Goal: Information Seeking & Learning: Learn about a topic

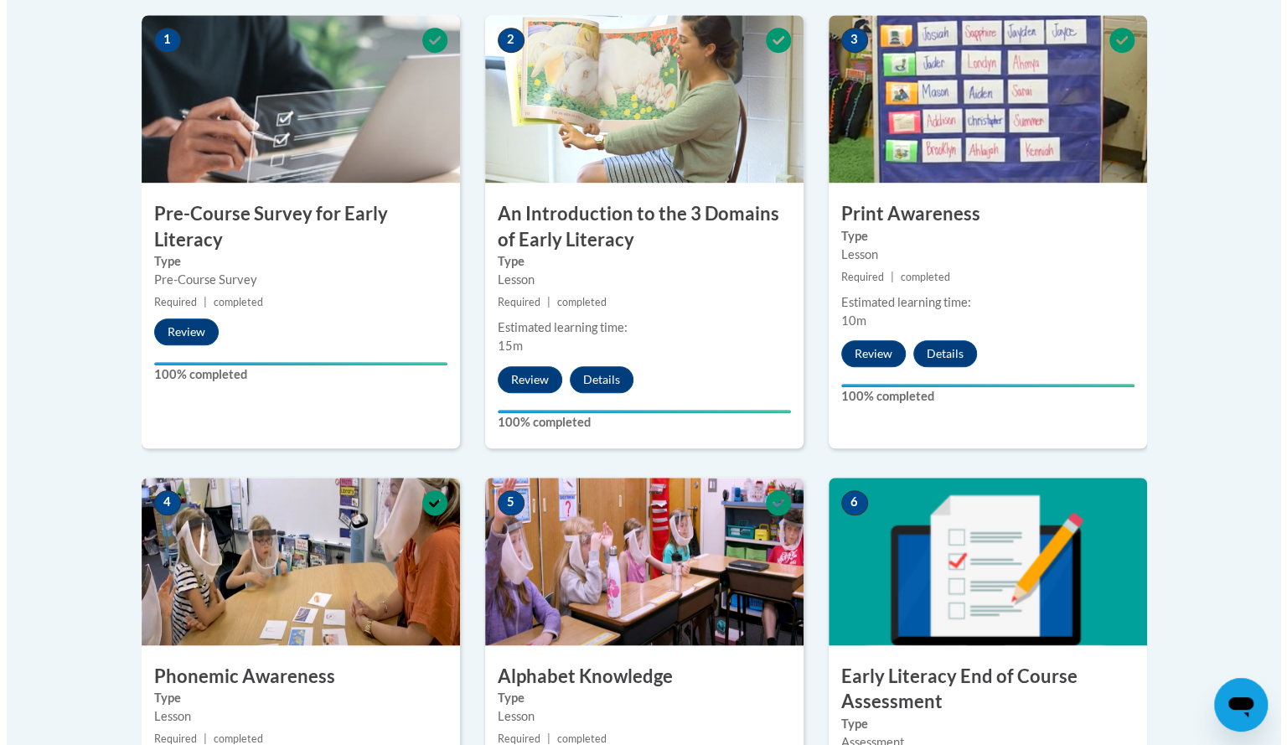
scroll to position [1140, 0]
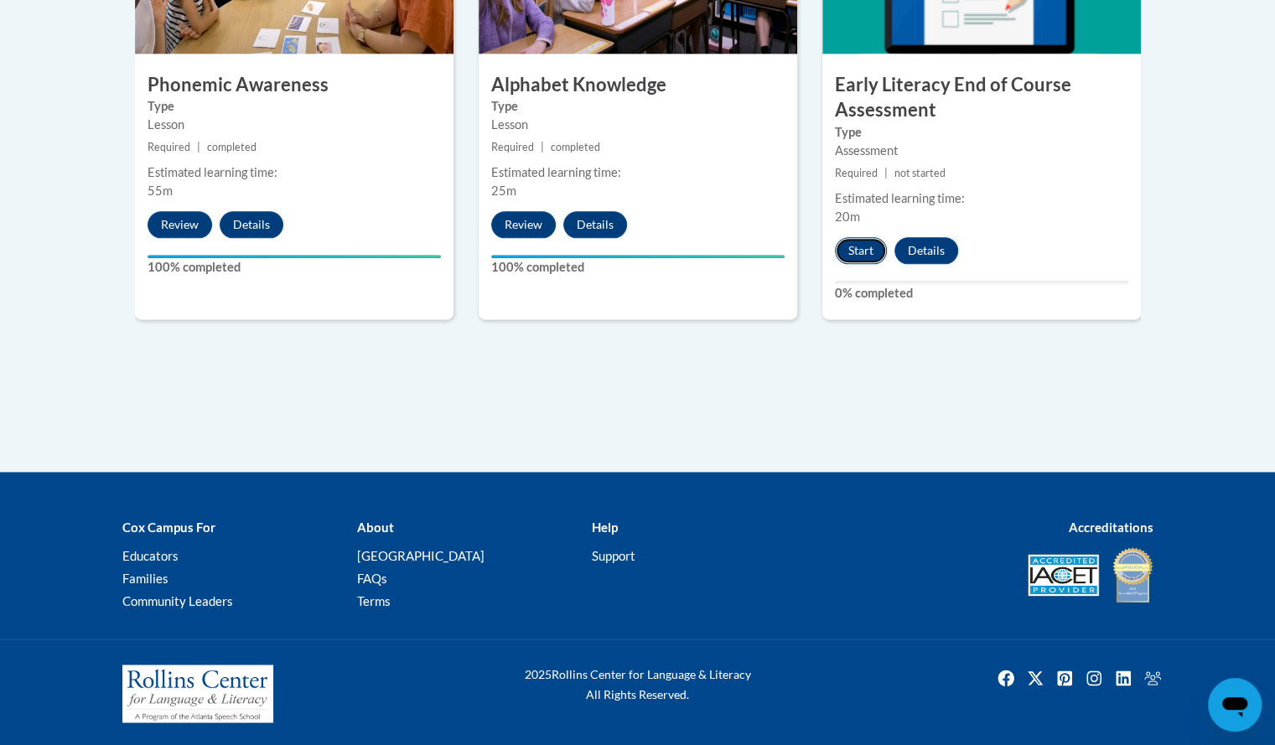
click at [865, 251] on button "Start" at bounding box center [861, 250] width 52 height 27
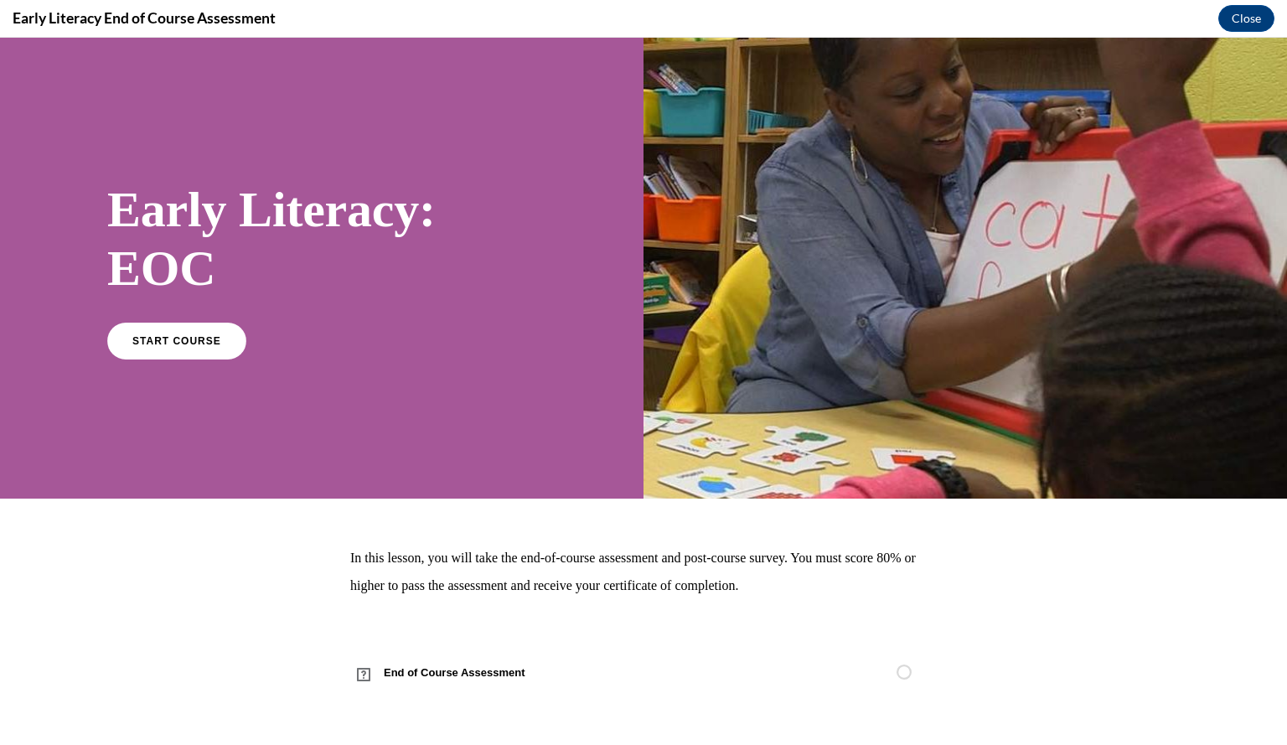
scroll to position [0, 0]
click at [162, 354] on link "START COURSE" at bounding box center [177, 340] width 146 height 39
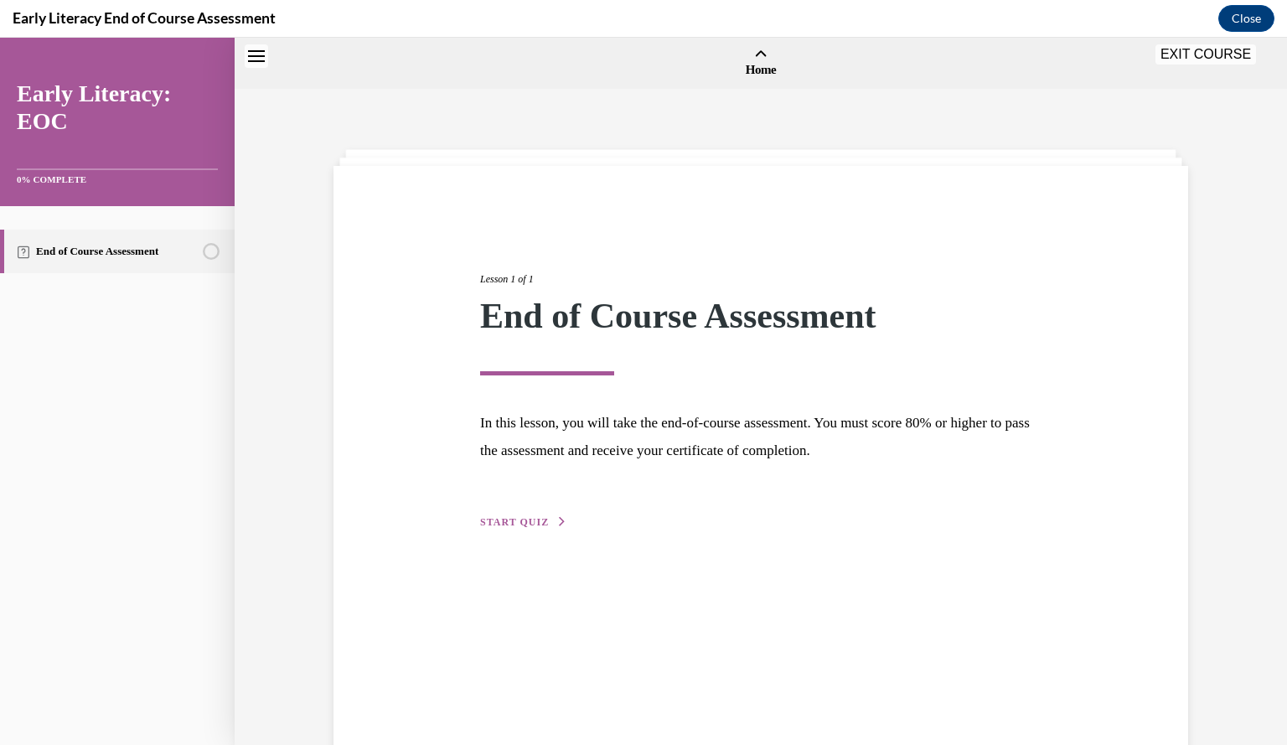
scroll to position [52, 0]
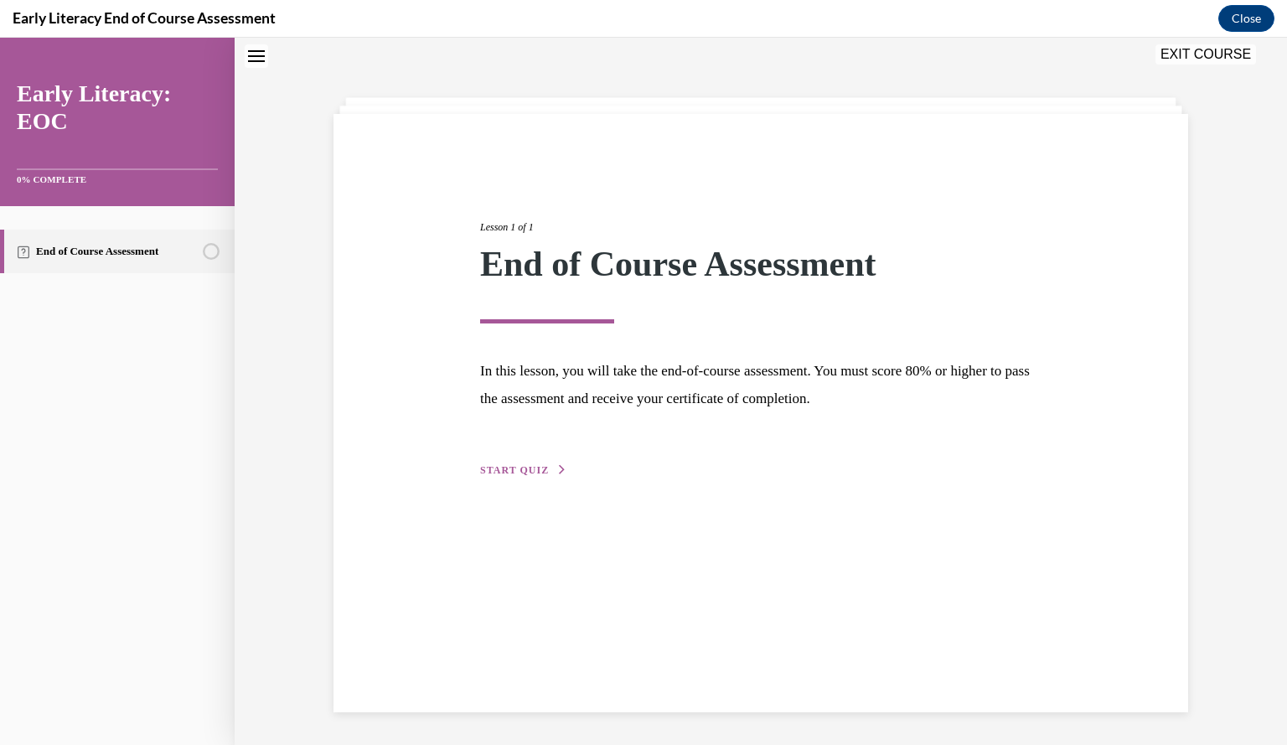
click at [496, 470] on span "START QUIZ" at bounding box center [514, 470] width 69 height 12
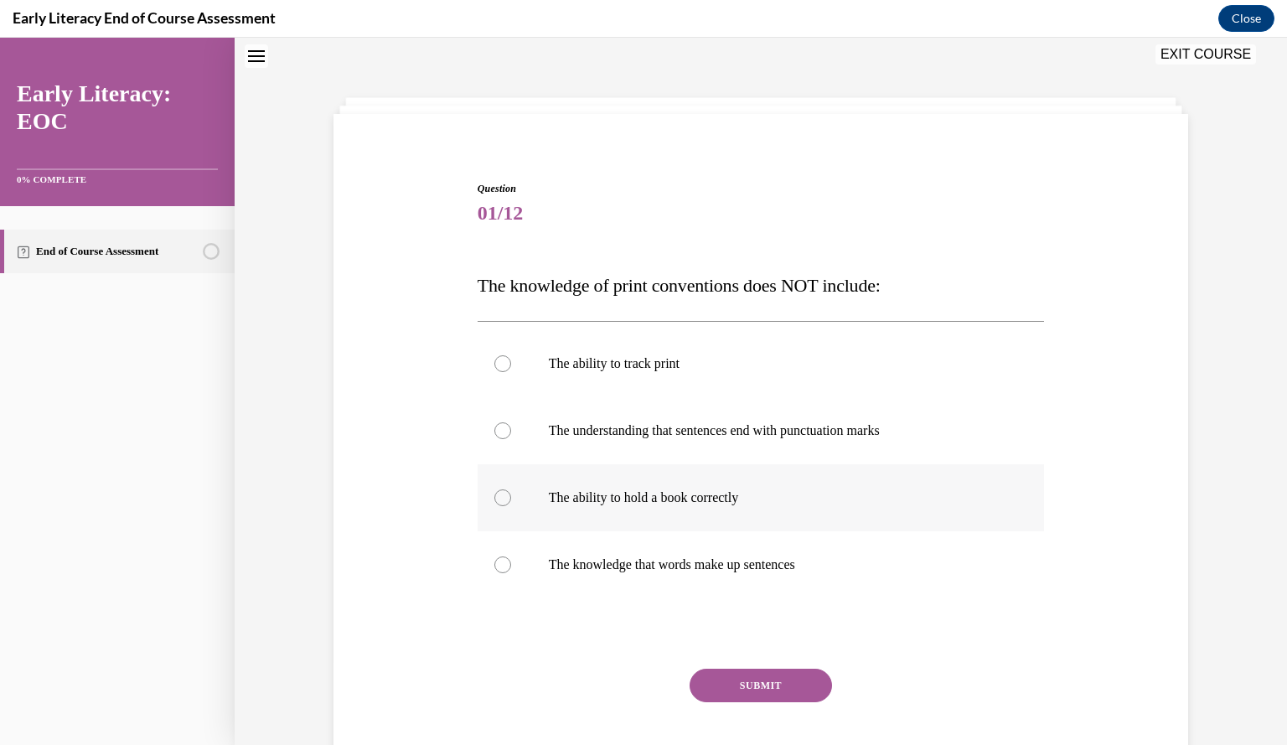
click at [508, 495] on div at bounding box center [761, 497] width 567 height 67
click at [792, 678] on button "SUBMIT" at bounding box center [761, 686] width 142 height 34
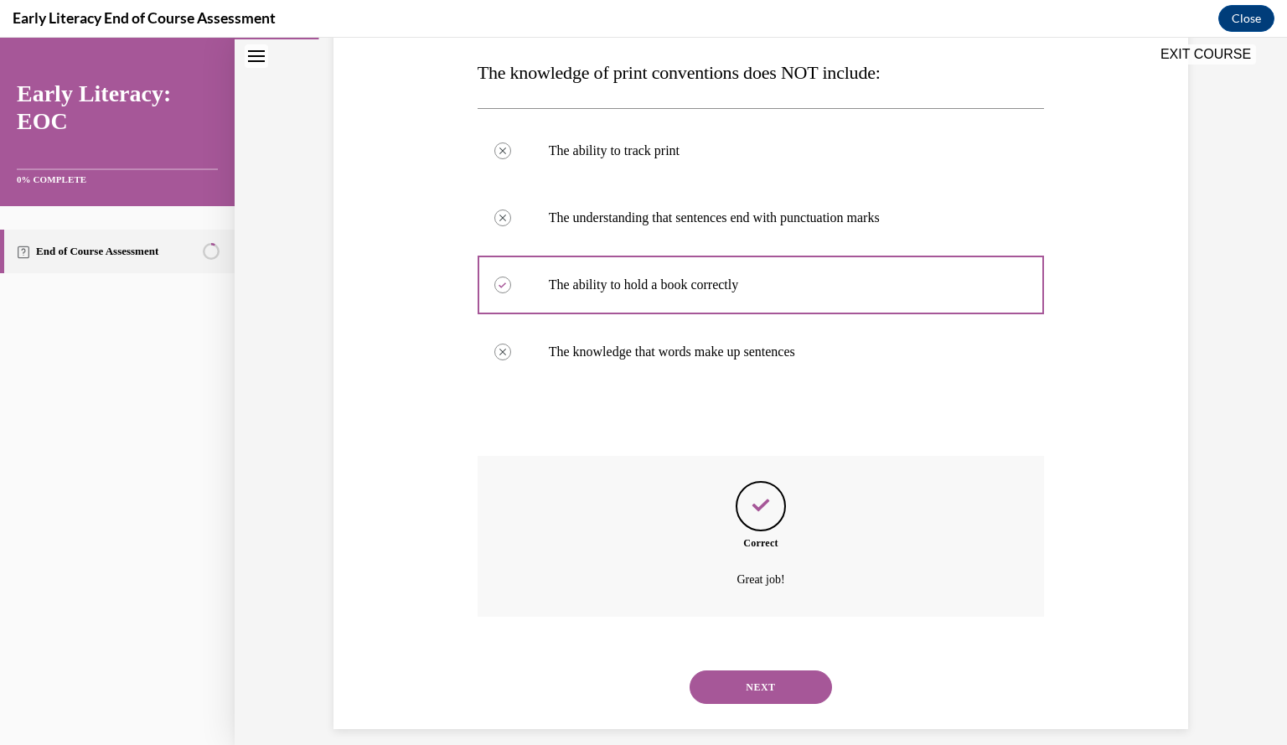
scroll to position [282, 0]
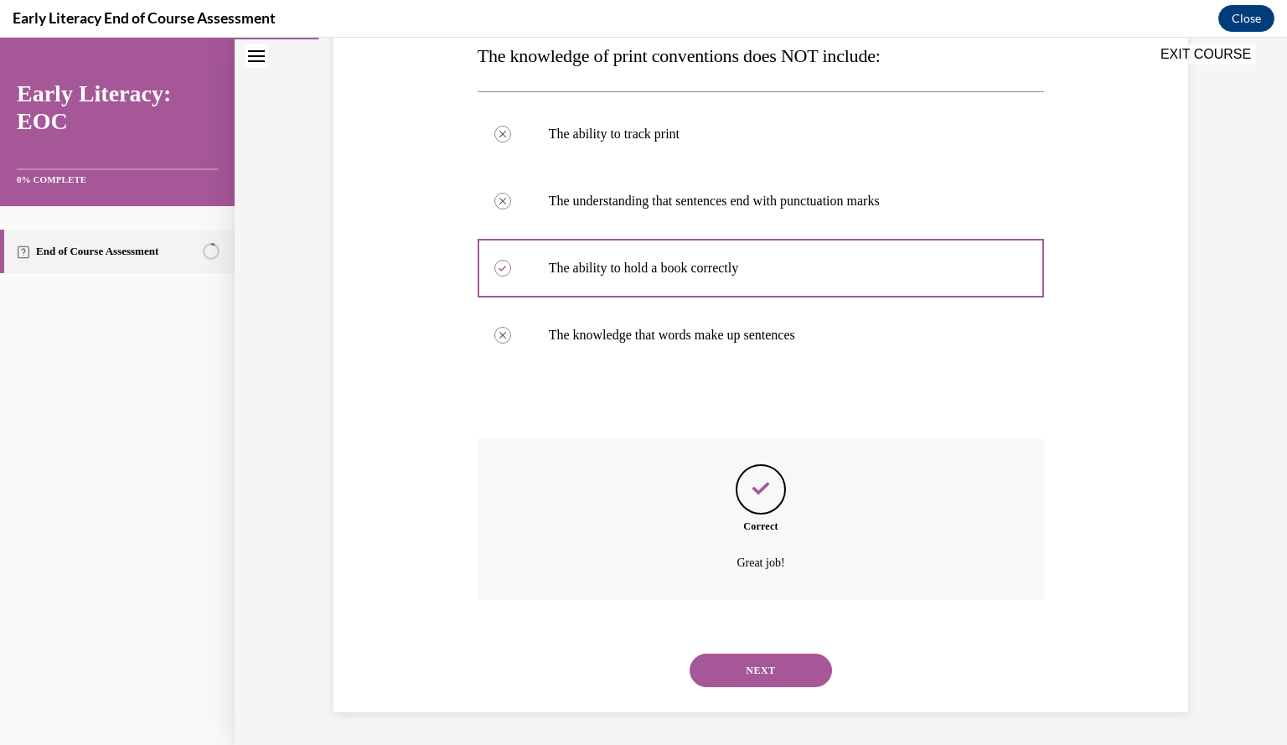
click at [792, 678] on button "NEXT" at bounding box center [761, 671] width 142 height 34
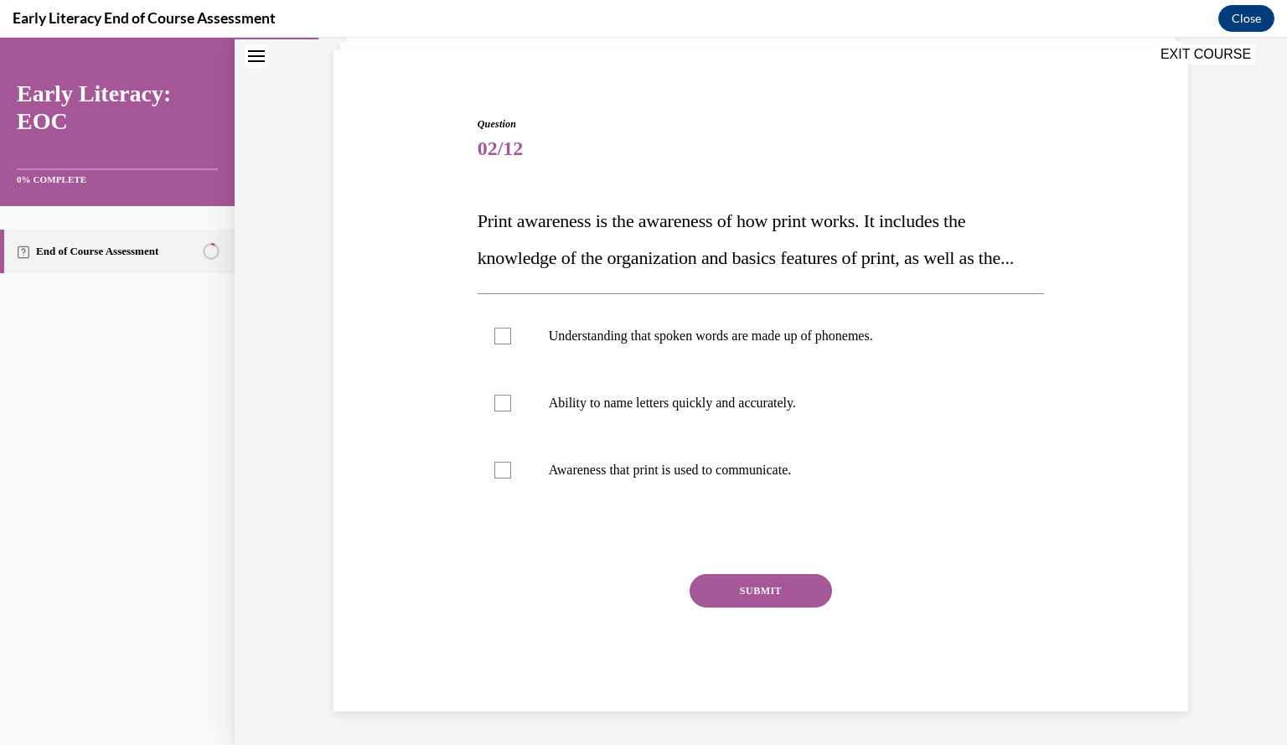
scroll to position [153, 0]
click at [499, 470] on div at bounding box center [502, 470] width 17 height 17
click at [752, 587] on button "SUBMIT" at bounding box center [761, 591] width 142 height 34
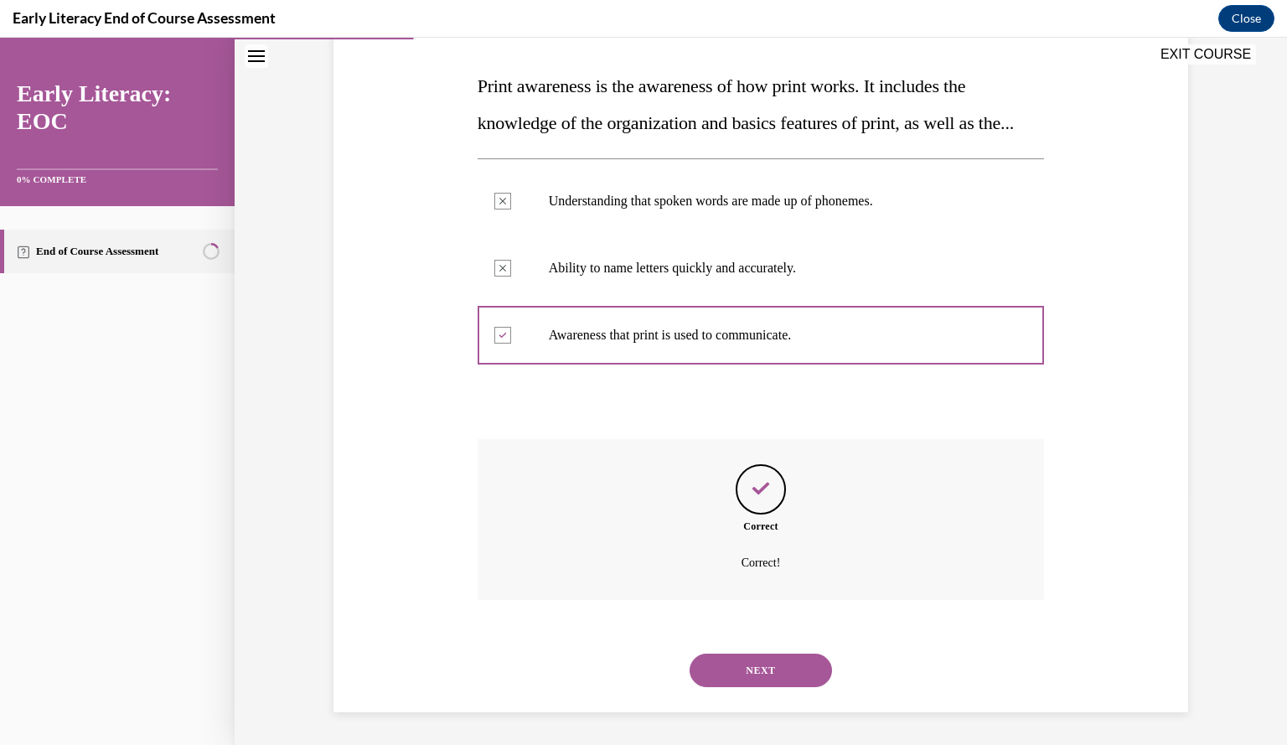
scroll to position [288, 0]
click at [774, 672] on button "NEXT" at bounding box center [761, 670] width 142 height 34
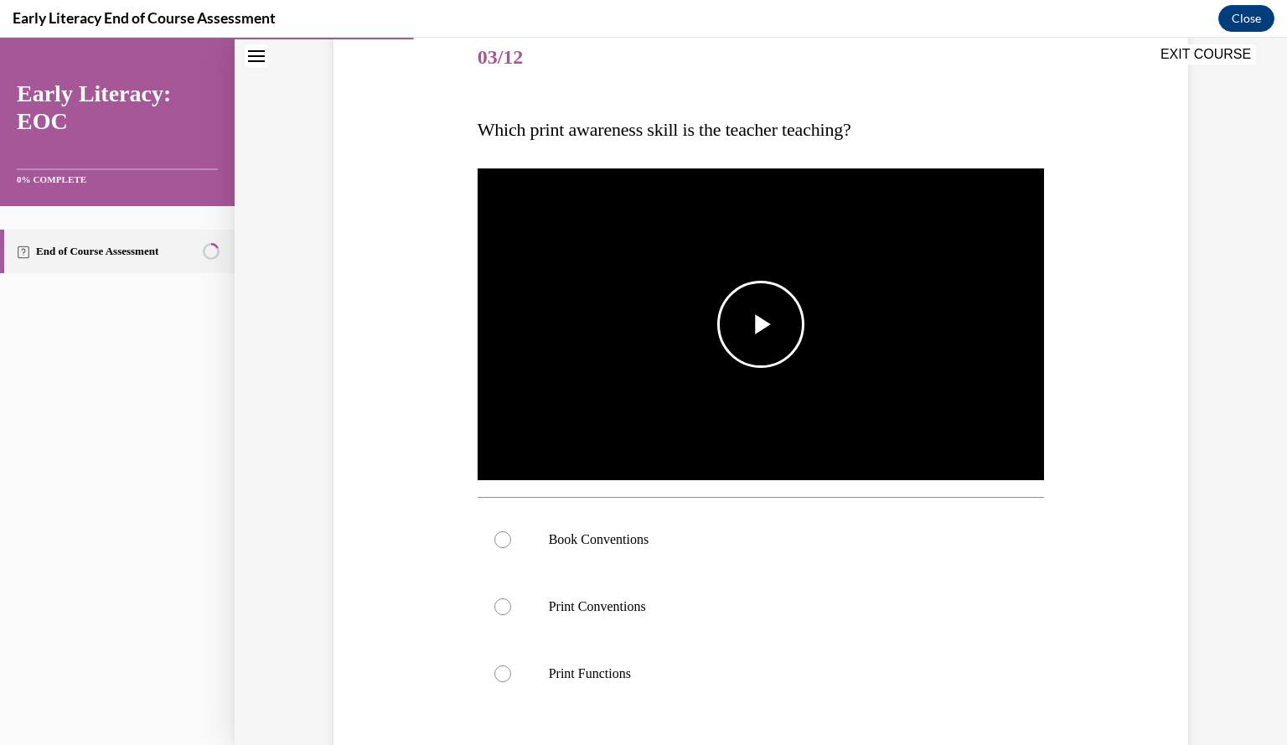
scroll to position [210, 0]
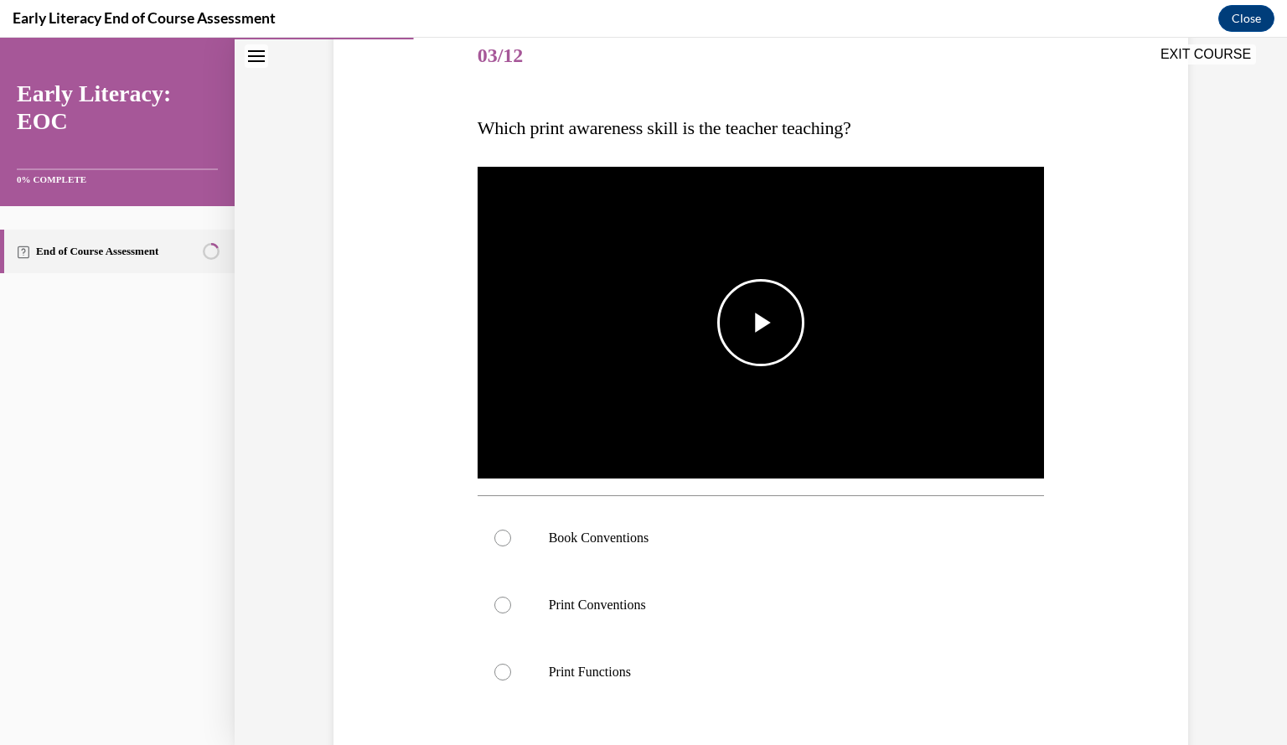
click at [726, 371] on img "Video player" at bounding box center [761, 322] width 567 height 319
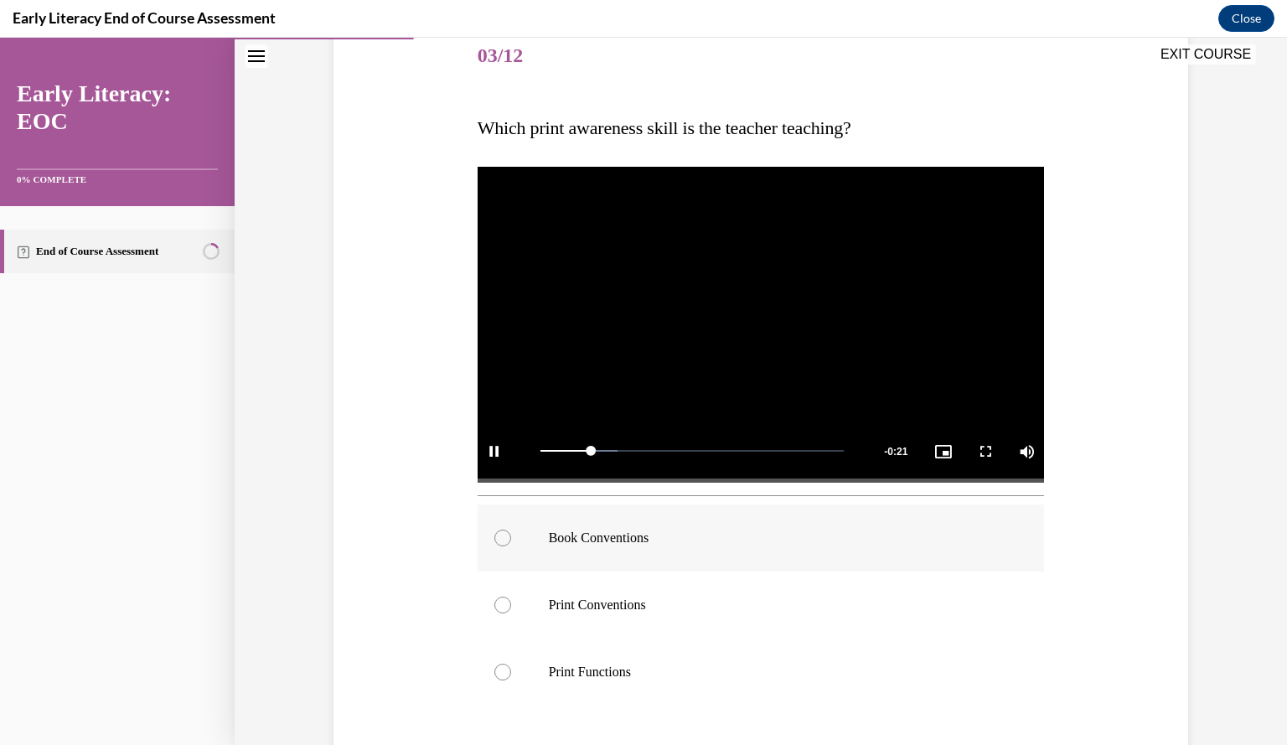
click at [502, 544] on div at bounding box center [761, 538] width 567 height 67
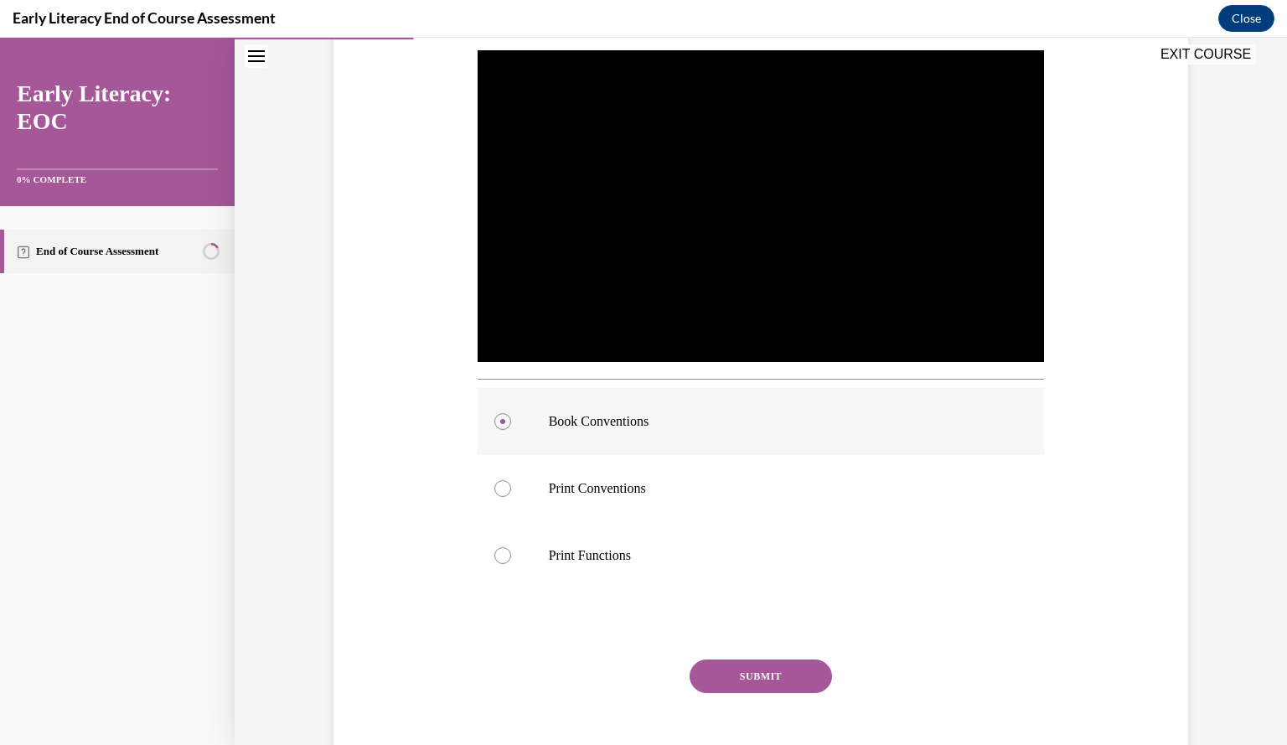
scroll to position [410, 0]
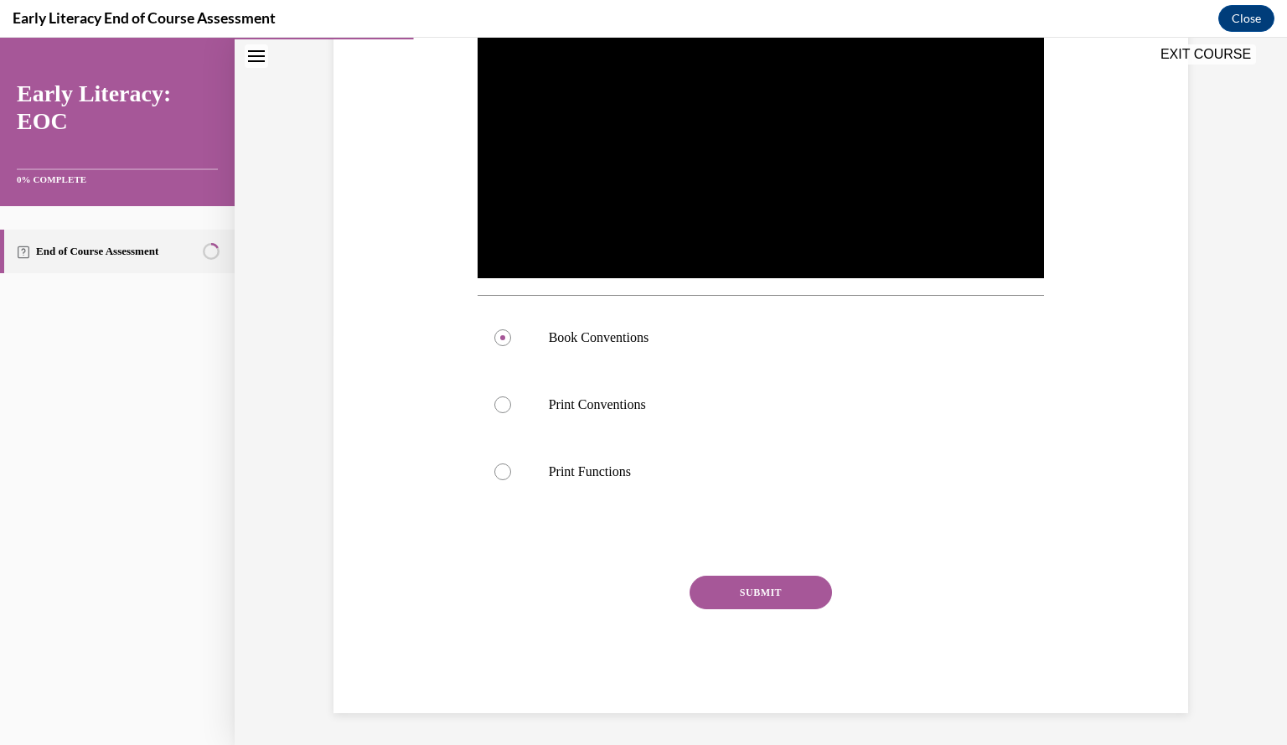
click at [761, 589] on button "SUBMIT" at bounding box center [761, 593] width 142 height 34
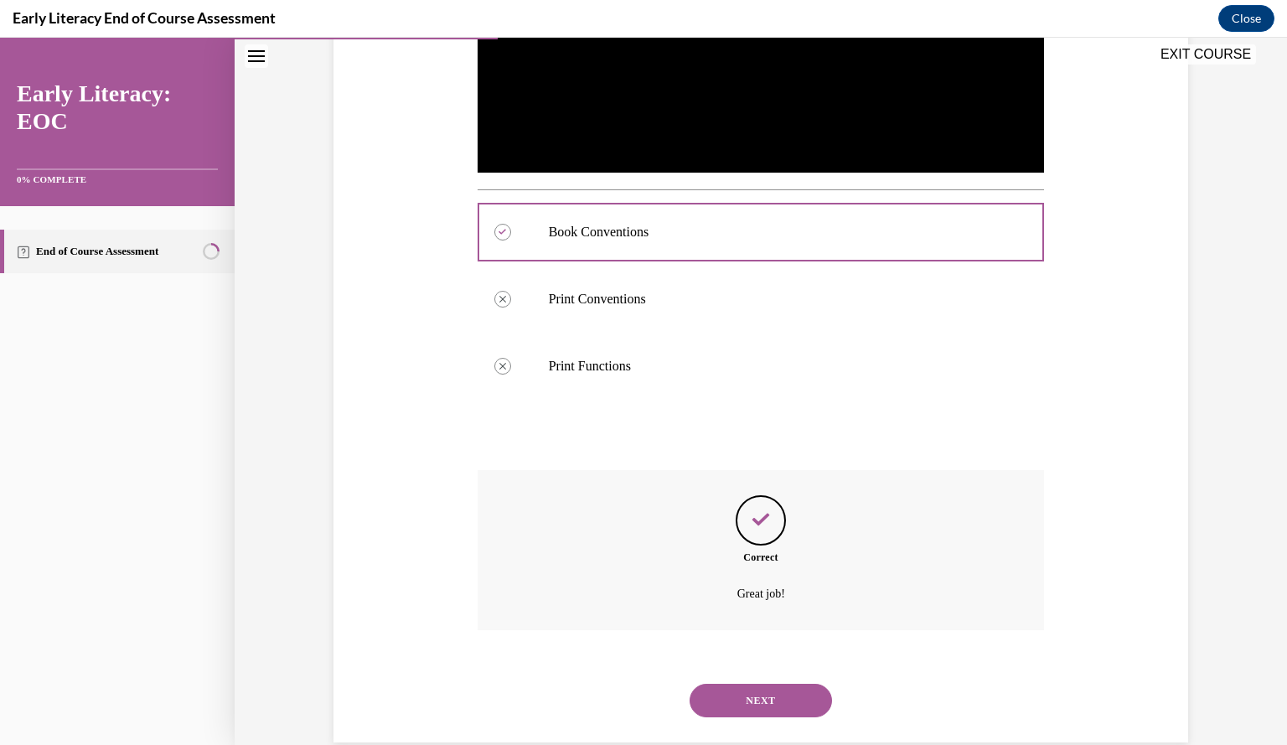
scroll to position [546, 0]
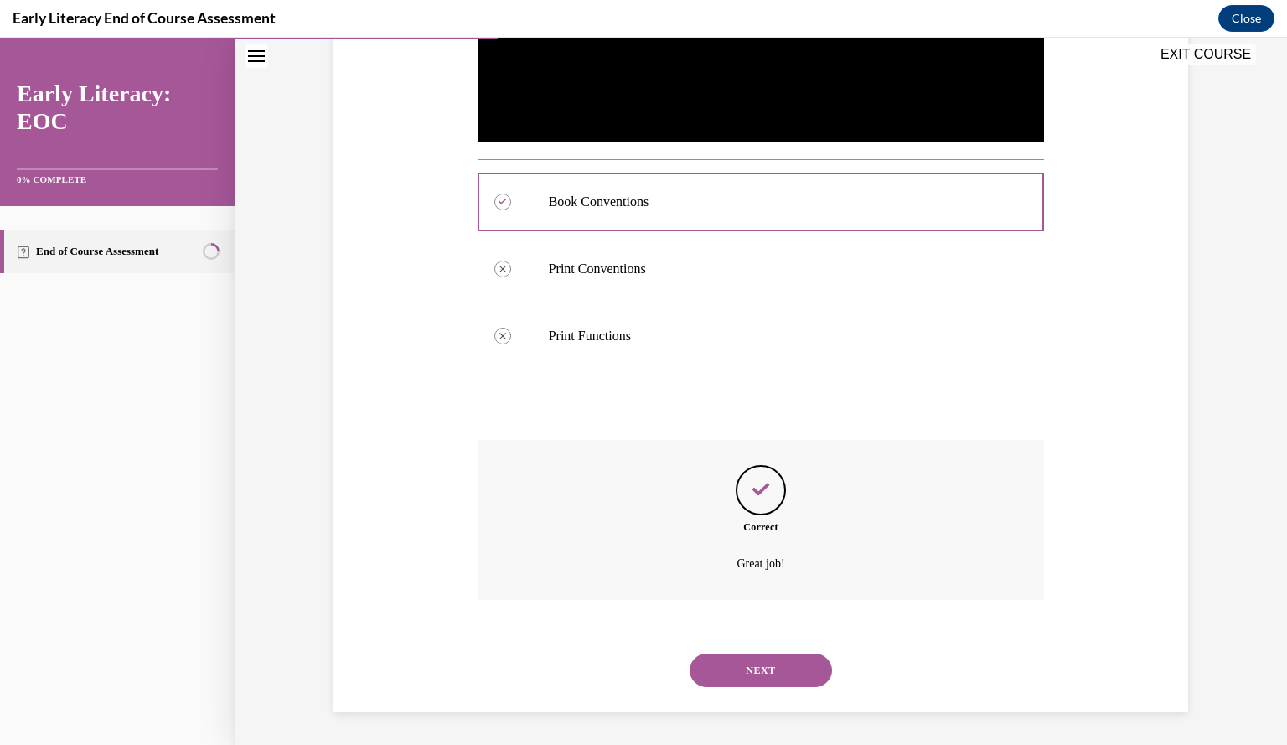
click at [766, 674] on button "NEXT" at bounding box center [761, 671] width 142 height 34
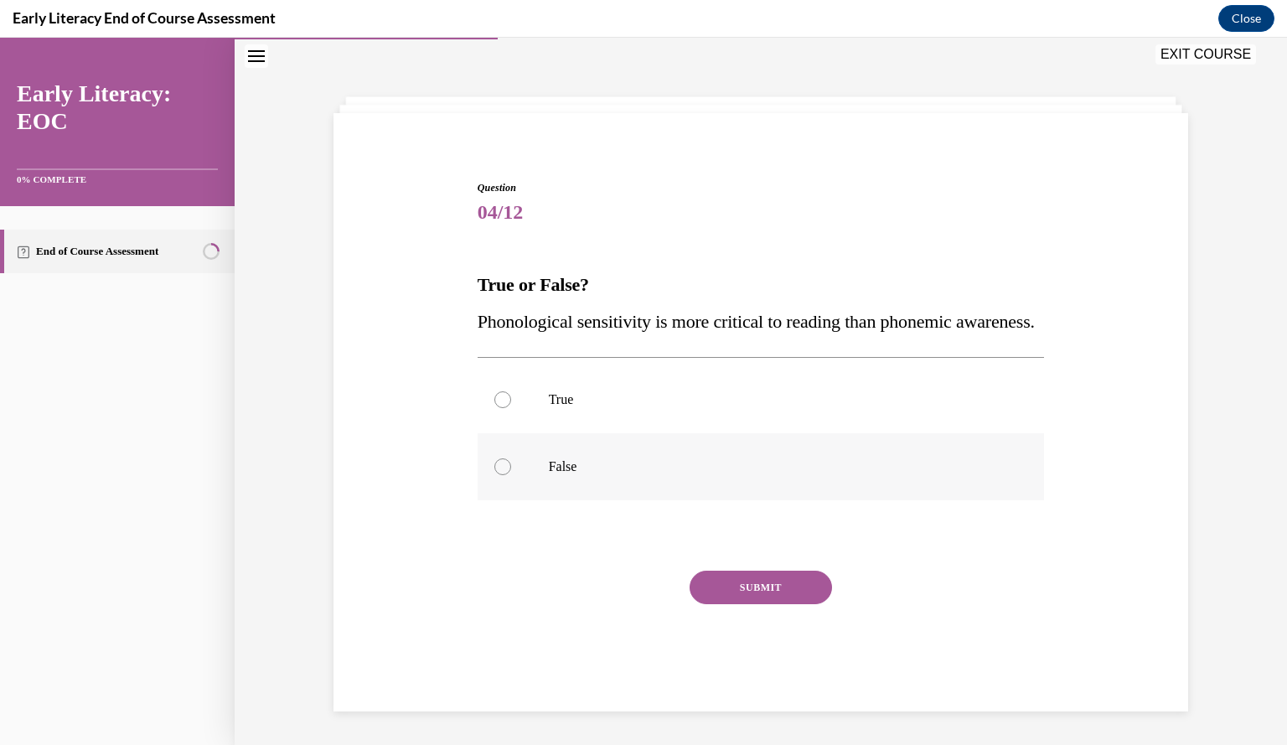
click at [541, 458] on div at bounding box center [761, 466] width 567 height 67
click at [746, 599] on button "SUBMIT" at bounding box center [761, 588] width 142 height 34
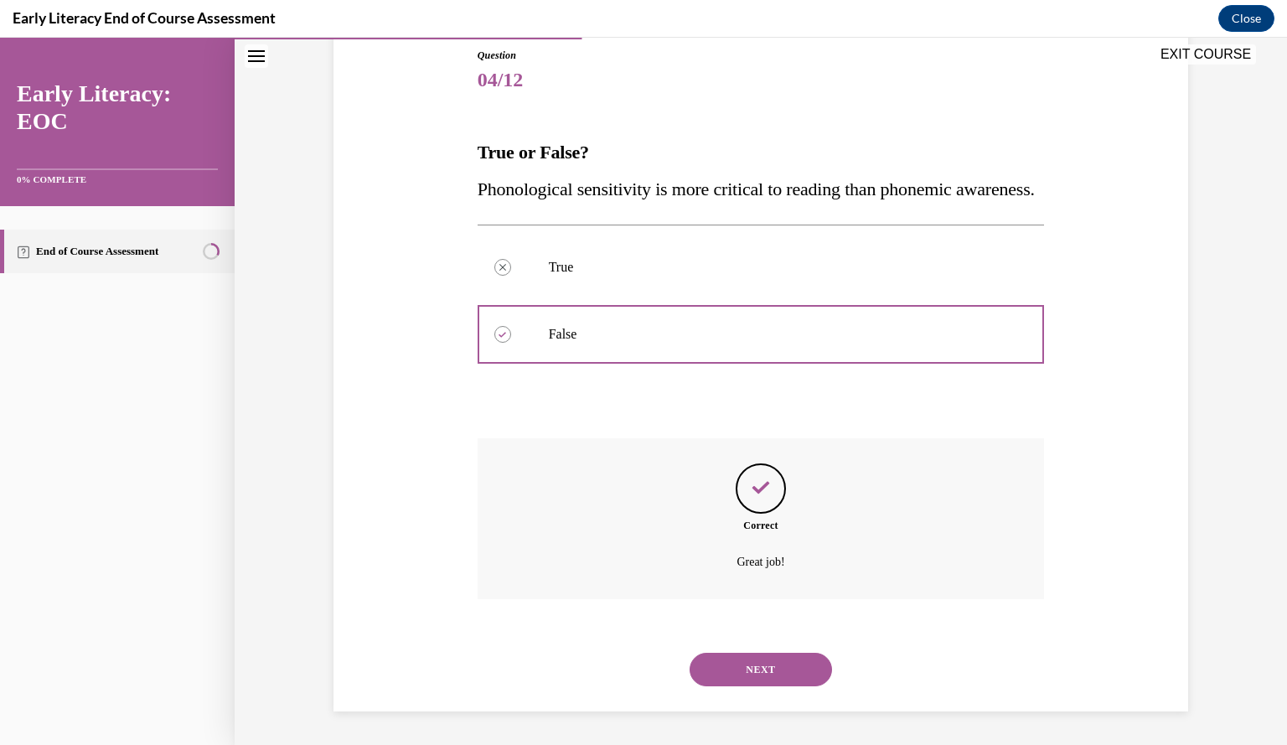
scroll to position [221, 0]
click at [771, 677] on button "NEXT" at bounding box center [761, 670] width 142 height 34
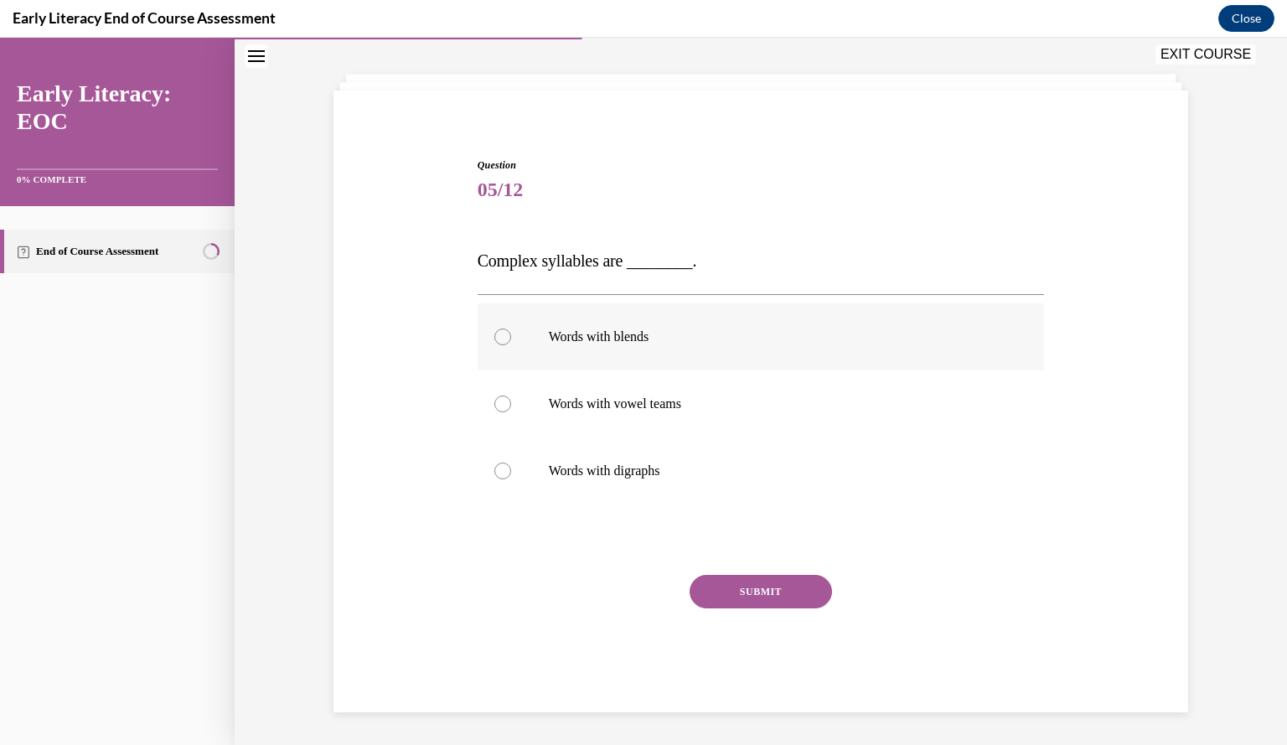
click at [635, 323] on div at bounding box center [761, 336] width 567 height 67
click at [760, 586] on button "SUBMIT" at bounding box center [761, 592] width 142 height 34
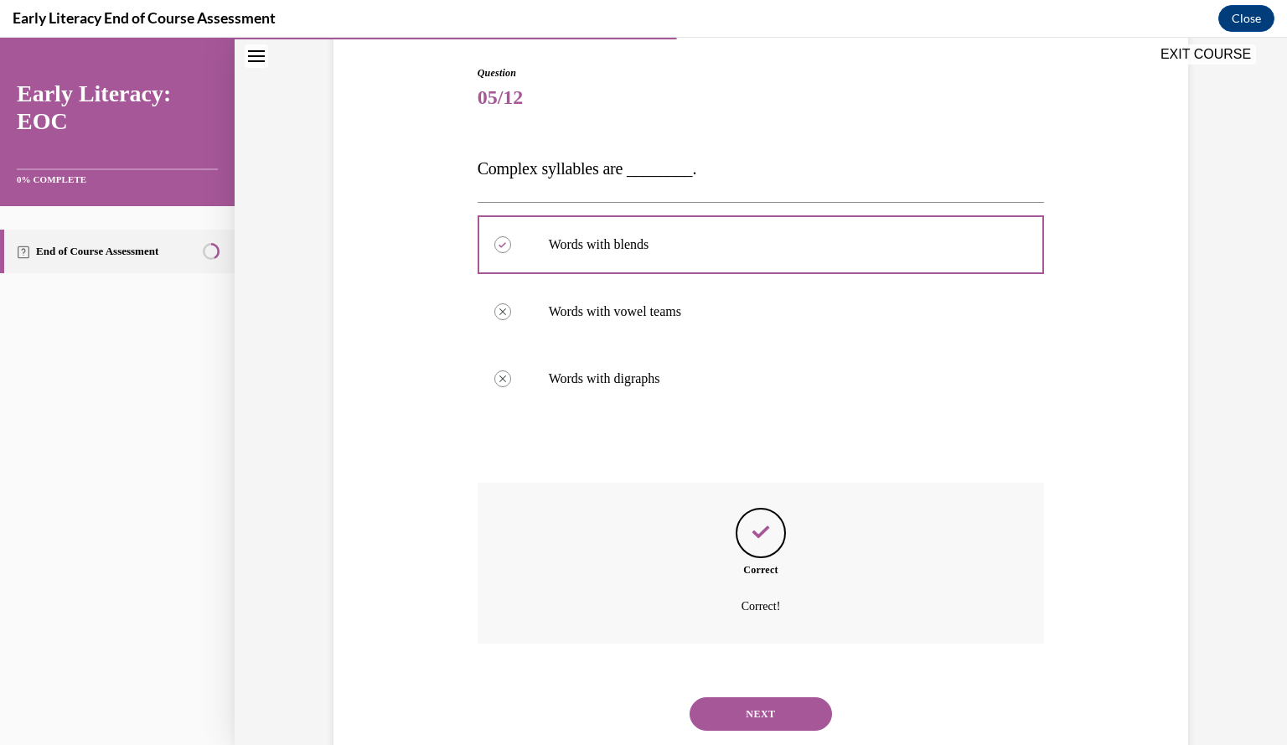
scroll to position [211, 0]
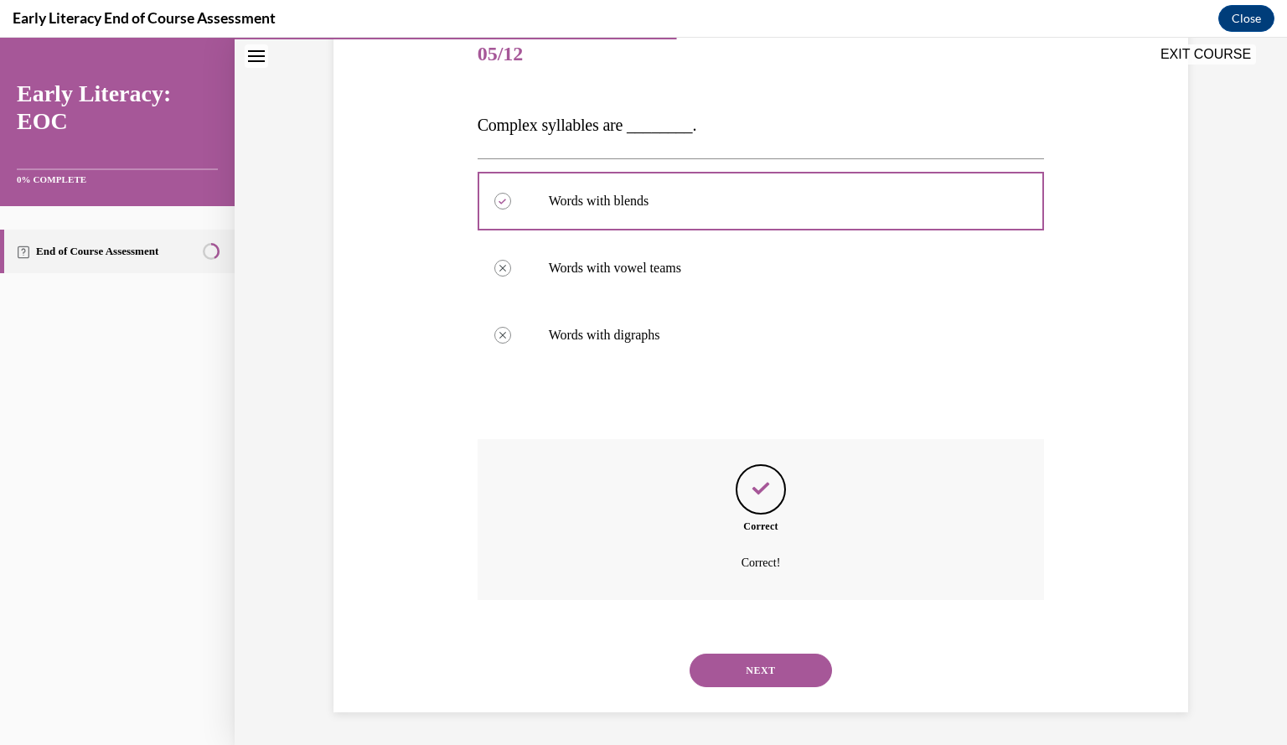
click at [773, 665] on button "NEXT" at bounding box center [761, 671] width 142 height 34
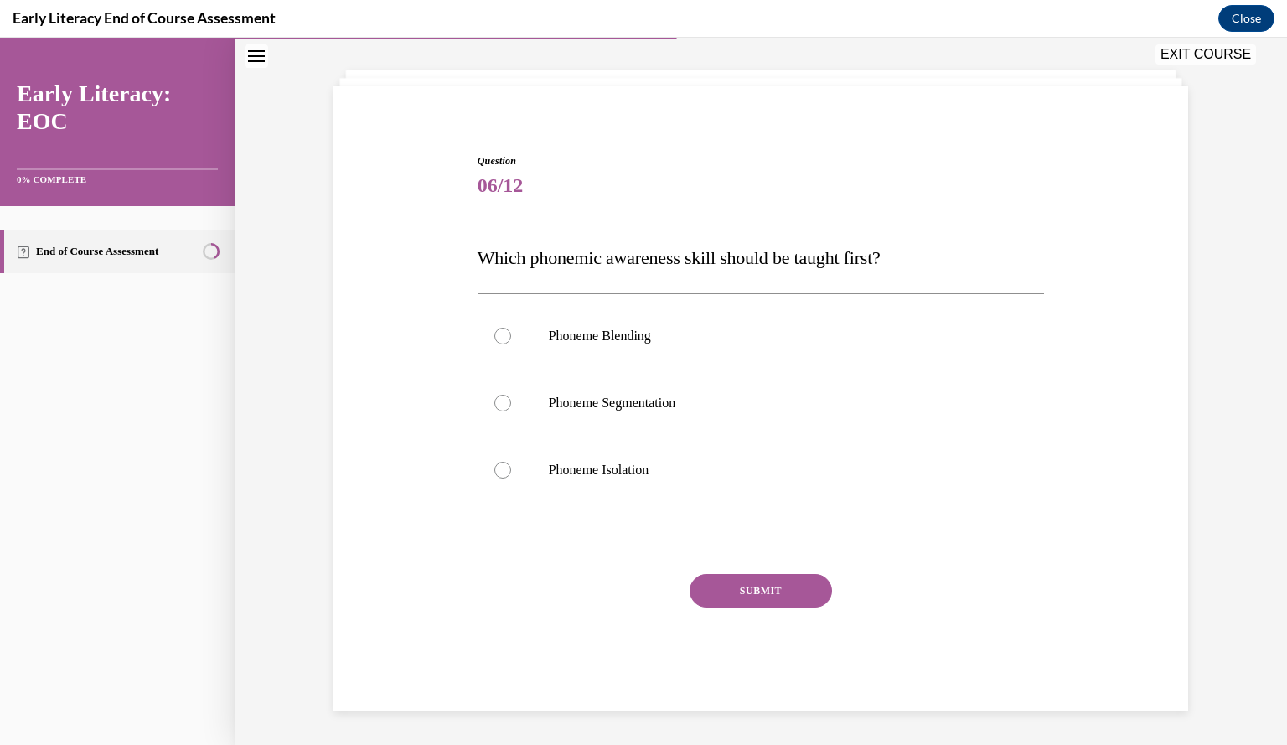
scroll to position [79, 0]
click at [618, 461] on div at bounding box center [761, 470] width 567 height 67
click at [748, 588] on button "SUBMIT" at bounding box center [761, 592] width 142 height 34
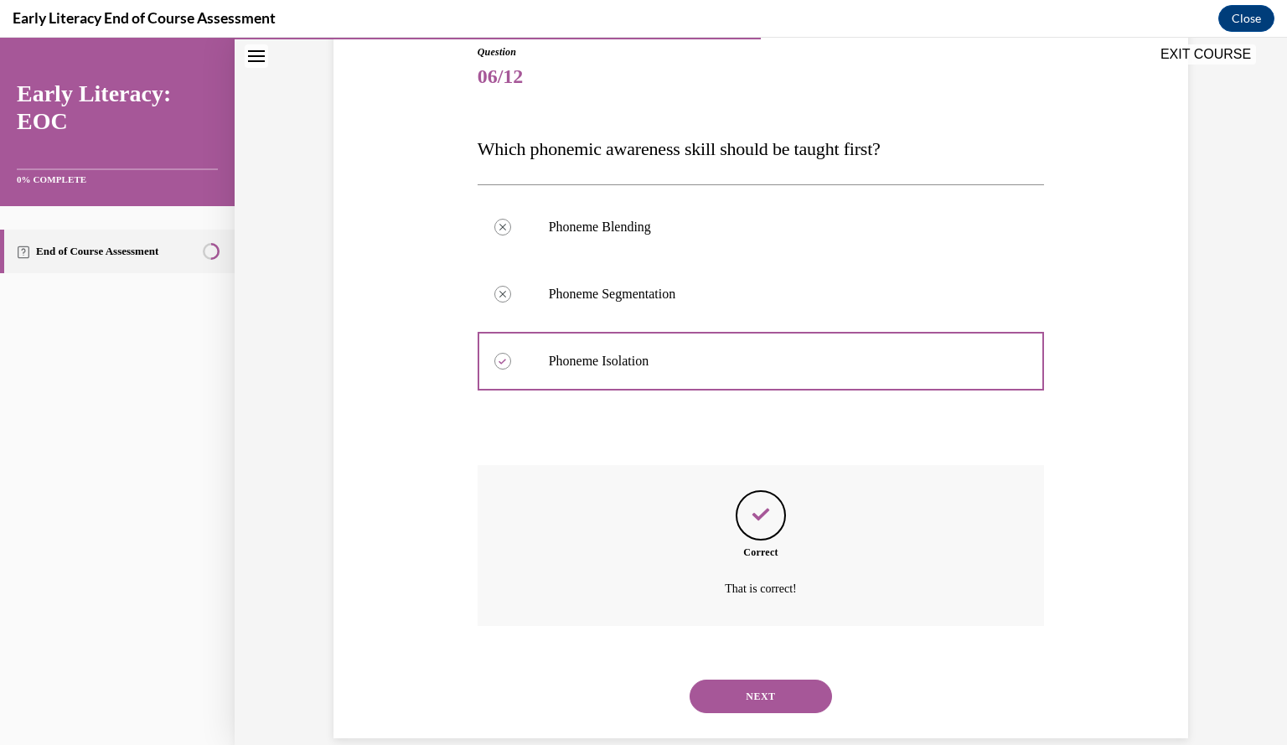
click at [778, 691] on button "NEXT" at bounding box center [761, 697] width 142 height 34
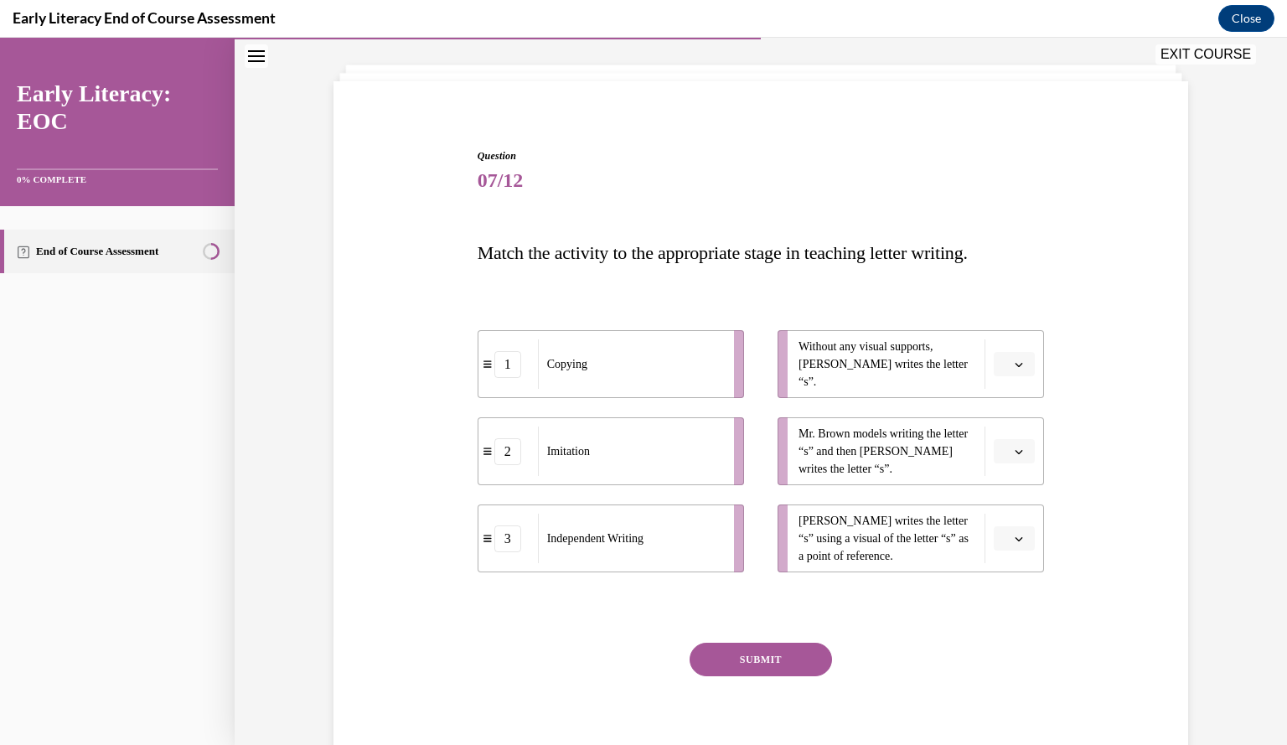
scroll to position [90, 0]
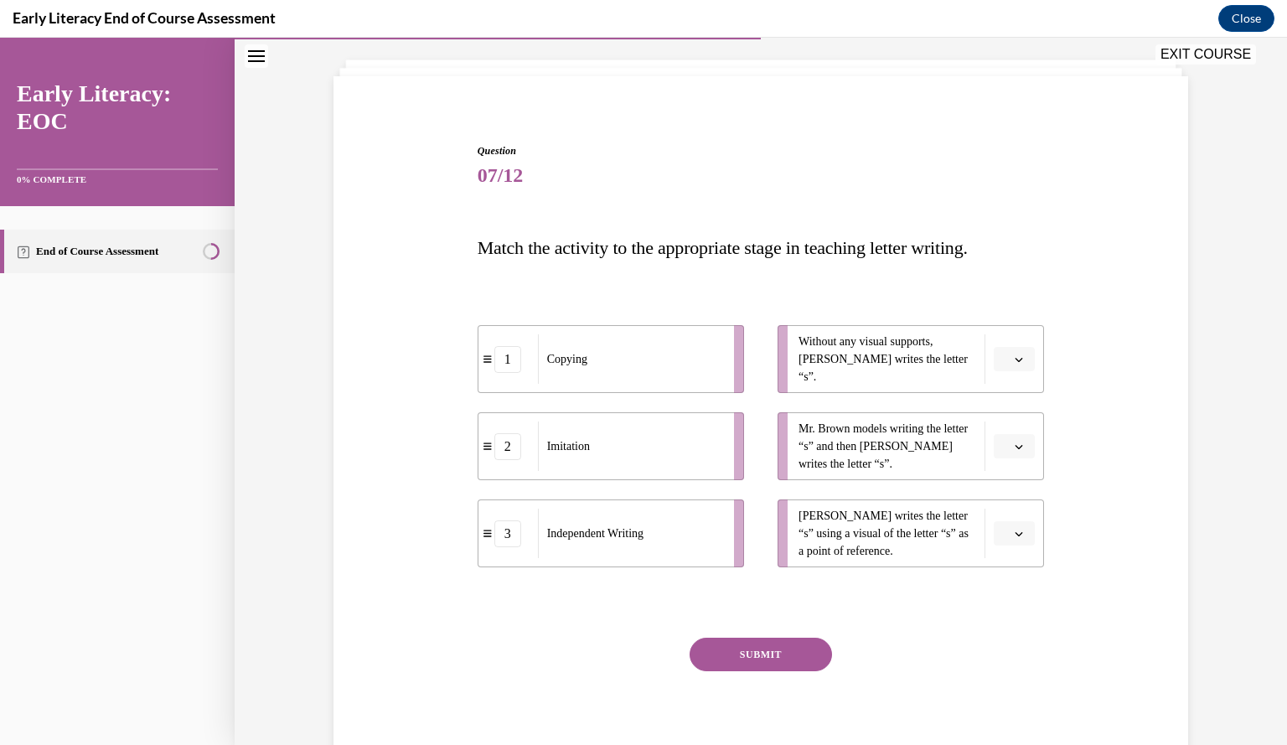
click at [1012, 349] on button "button" at bounding box center [1014, 359] width 41 height 25
click at [1017, 499] on div "3" at bounding box center [1006, 497] width 41 height 34
click at [1006, 448] on button "button" at bounding box center [1014, 446] width 41 height 25
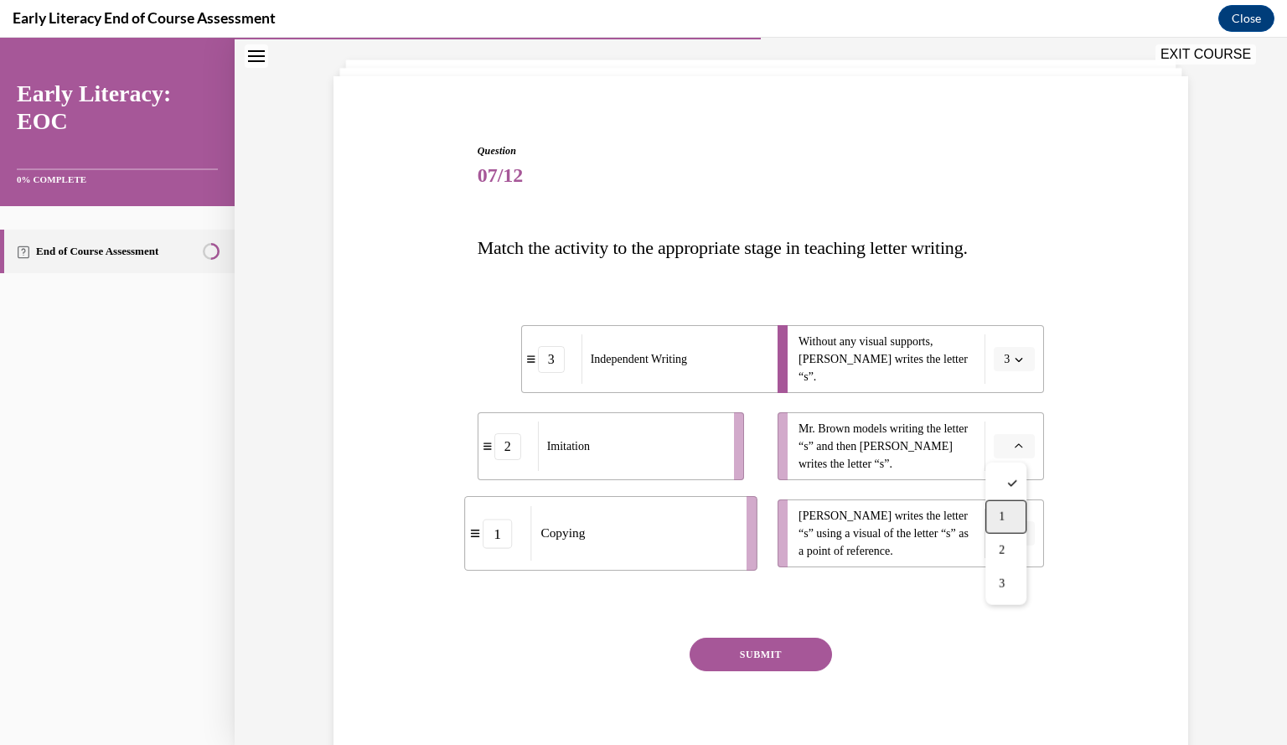
click at [1005, 520] on span "1" at bounding box center [1002, 516] width 6 height 13
click at [1015, 537] on icon "button" at bounding box center [1019, 534] width 8 height 8
click at [1019, 626] on div "2" at bounding box center [1006, 638] width 41 height 34
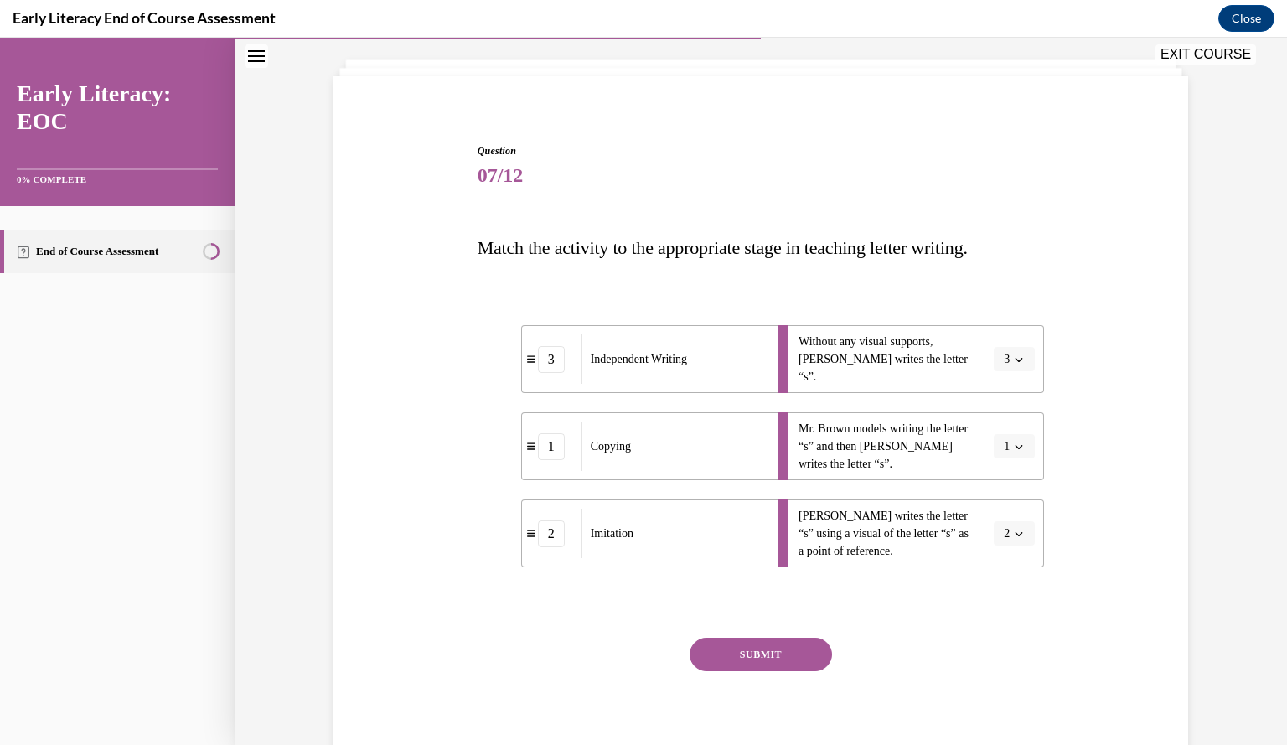
click at [803, 660] on button "SUBMIT" at bounding box center [761, 655] width 142 height 34
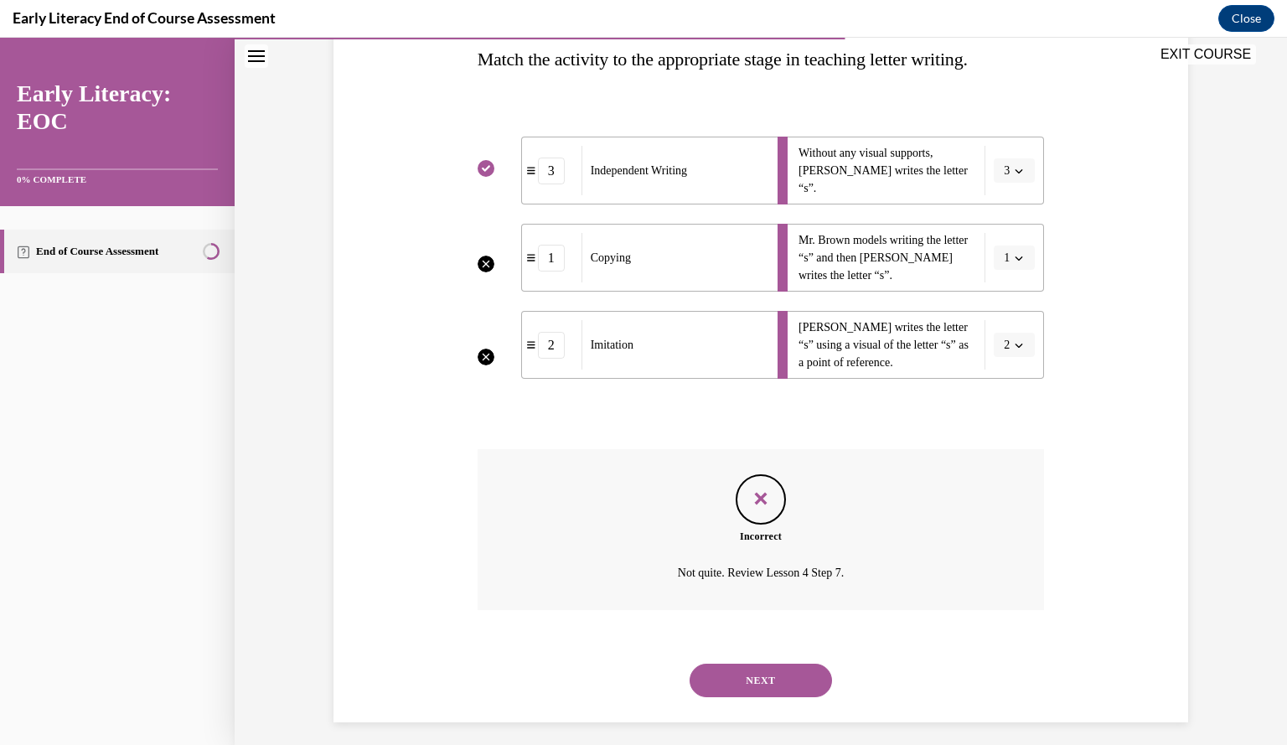
scroll to position [288, 0]
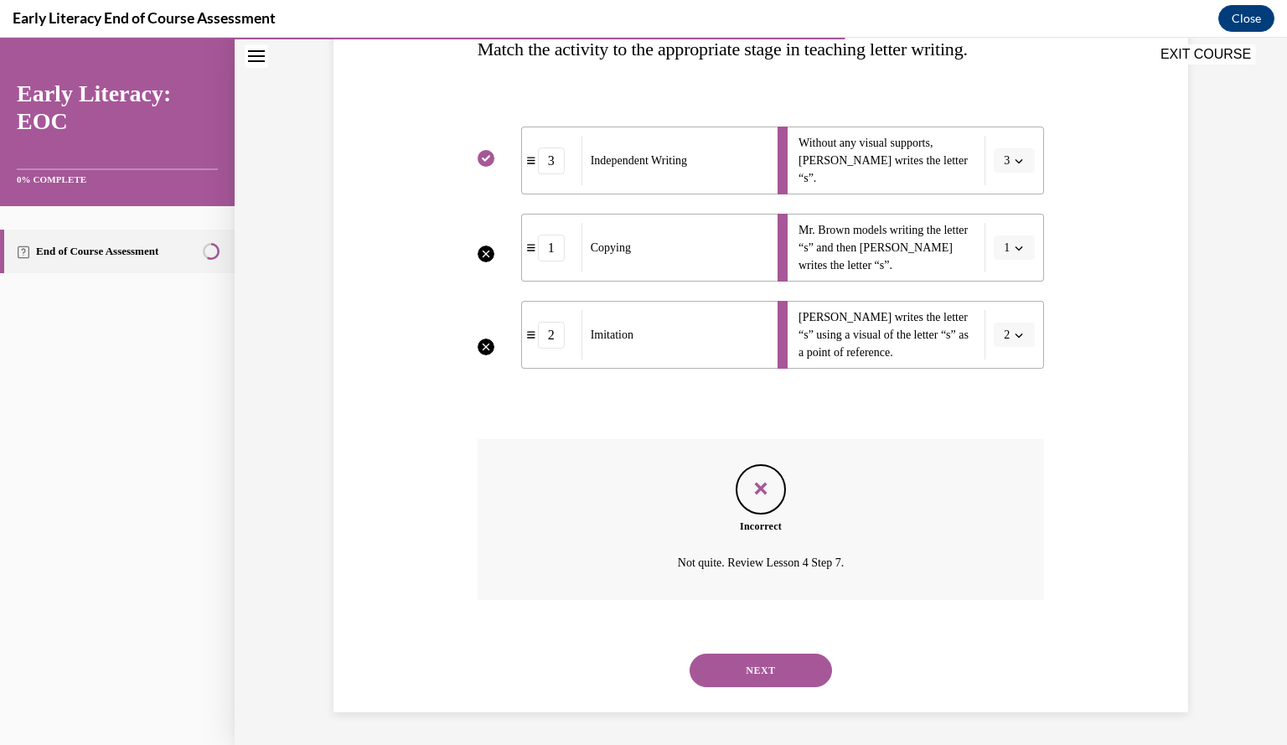
click at [763, 663] on button "NEXT" at bounding box center [761, 671] width 142 height 34
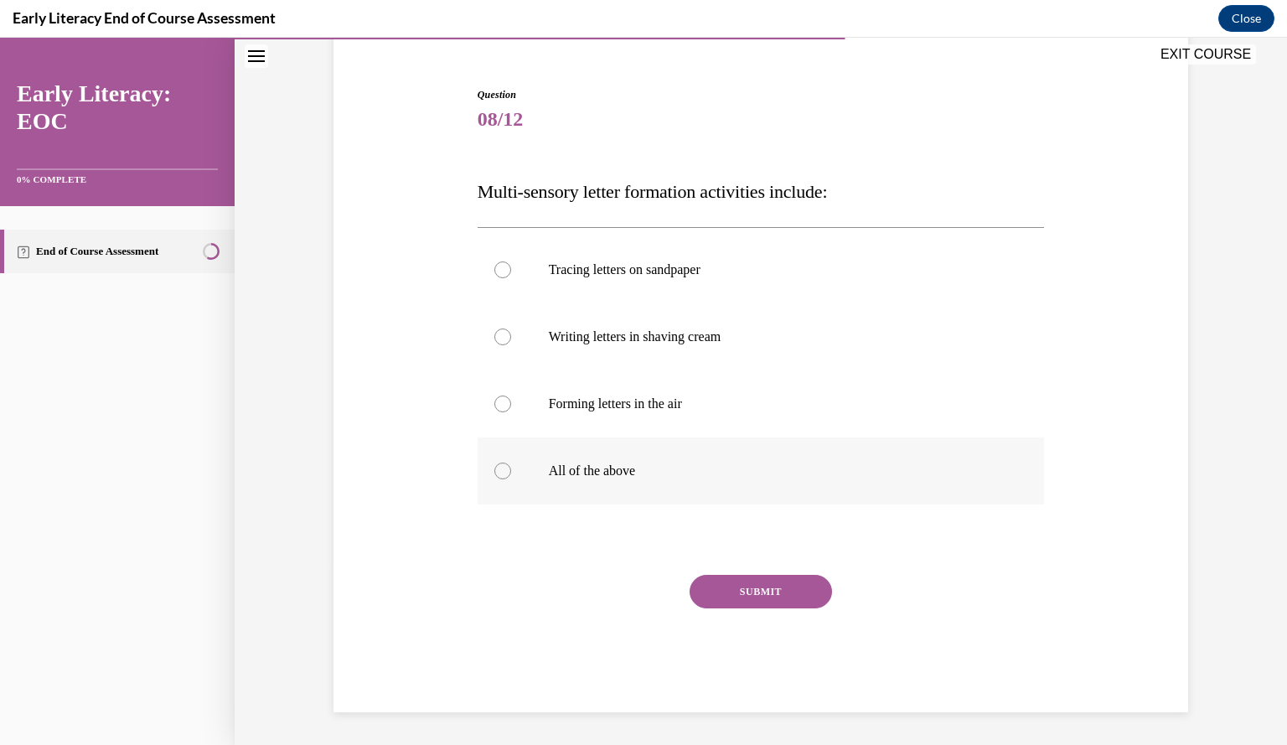
click at [510, 472] on div at bounding box center [761, 470] width 567 height 67
click at [753, 587] on button "SUBMIT" at bounding box center [761, 592] width 142 height 34
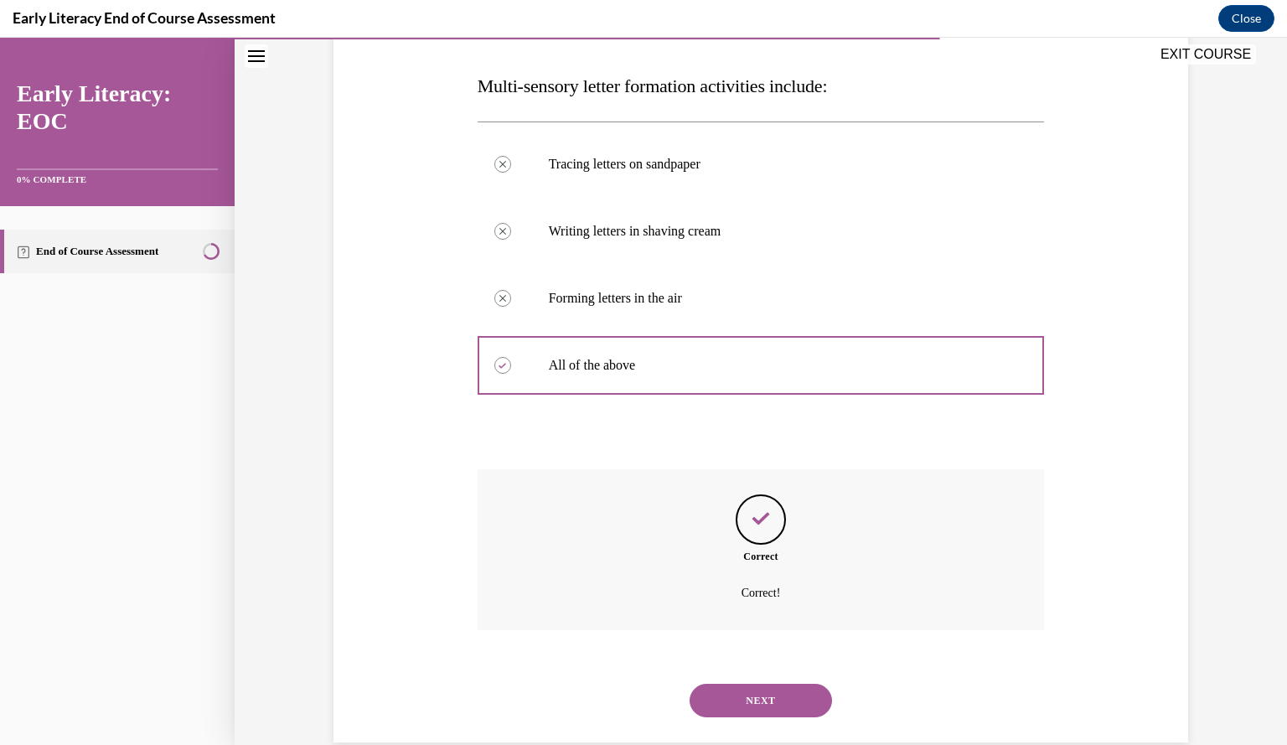
scroll to position [282, 0]
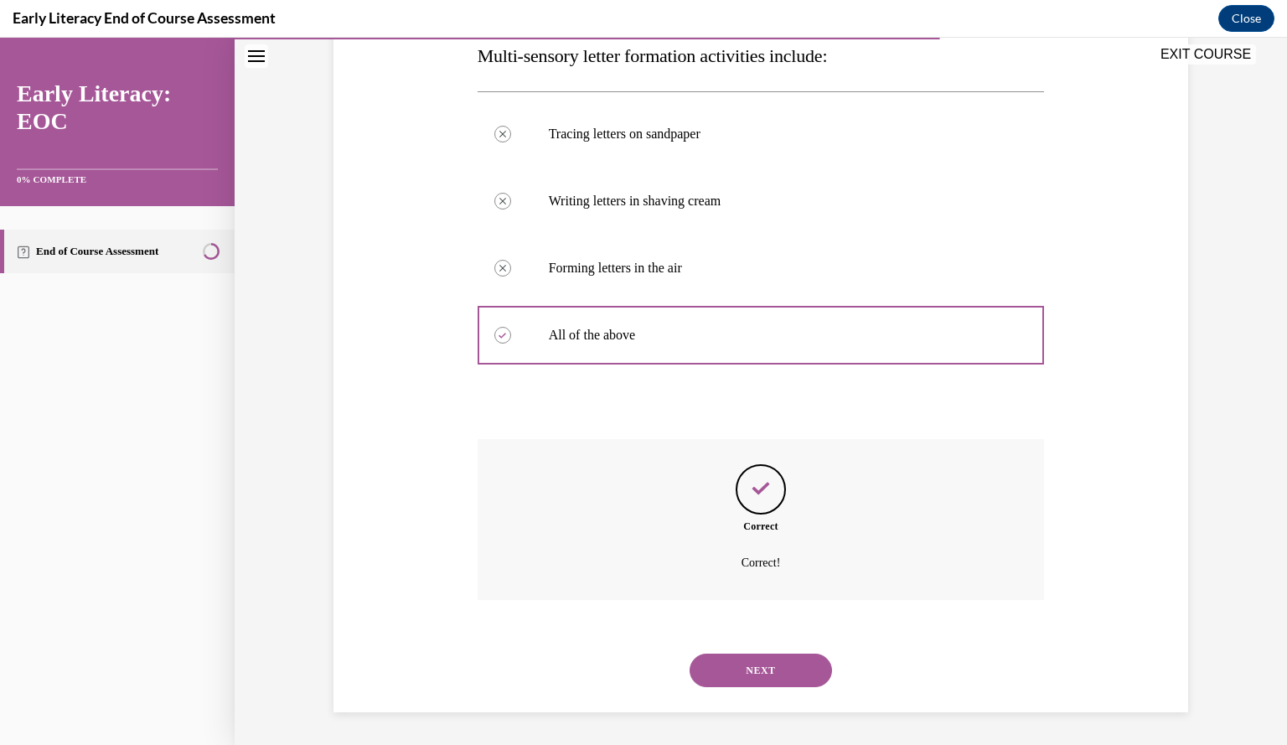
click at [770, 661] on button "NEXT" at bounding box center [761, 671] width 142 height 34
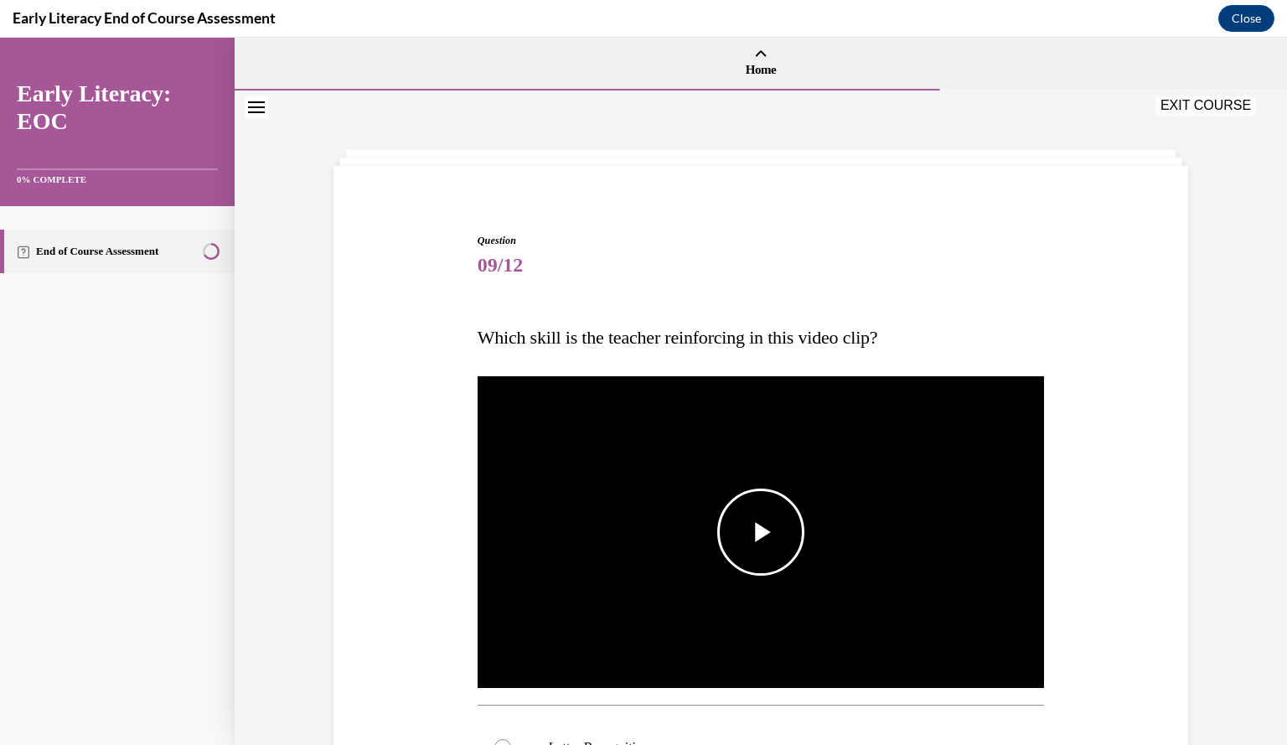
click at [761, 532] on span "Video player" at bounding box center [761, 532] width 0 height 0
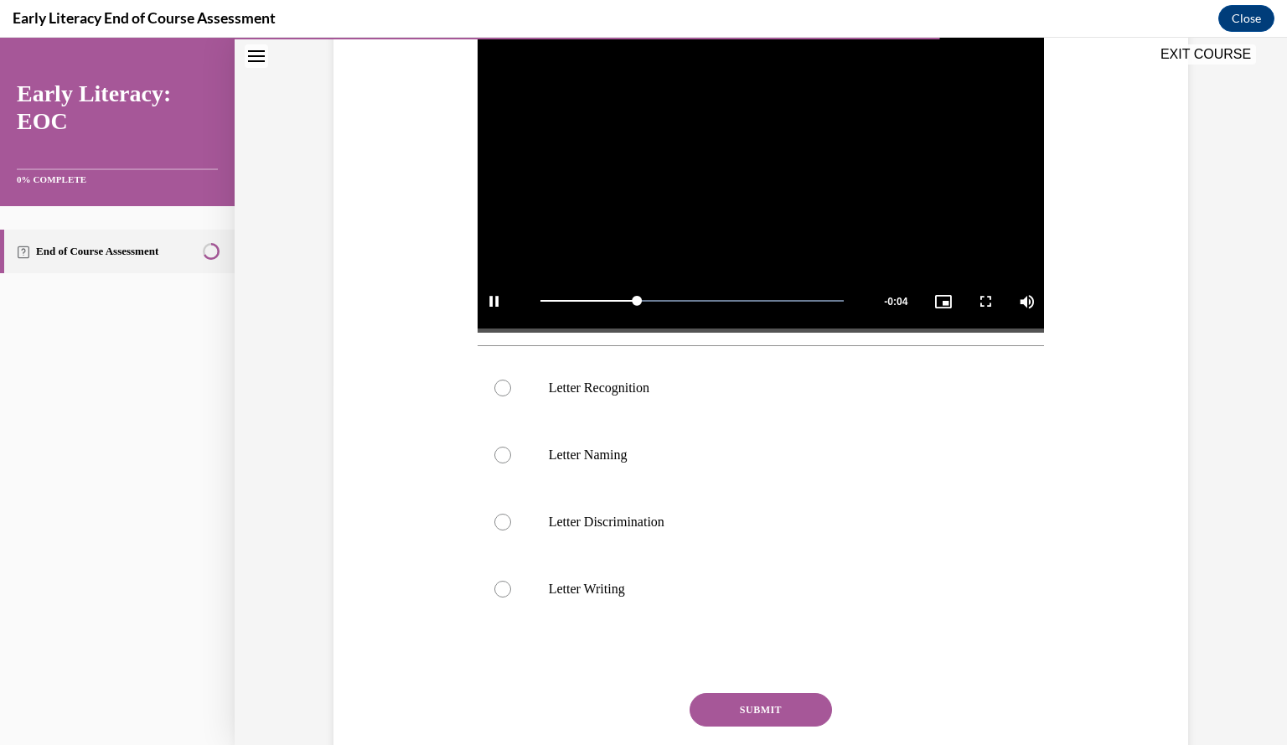
scroll to position [362, 0]
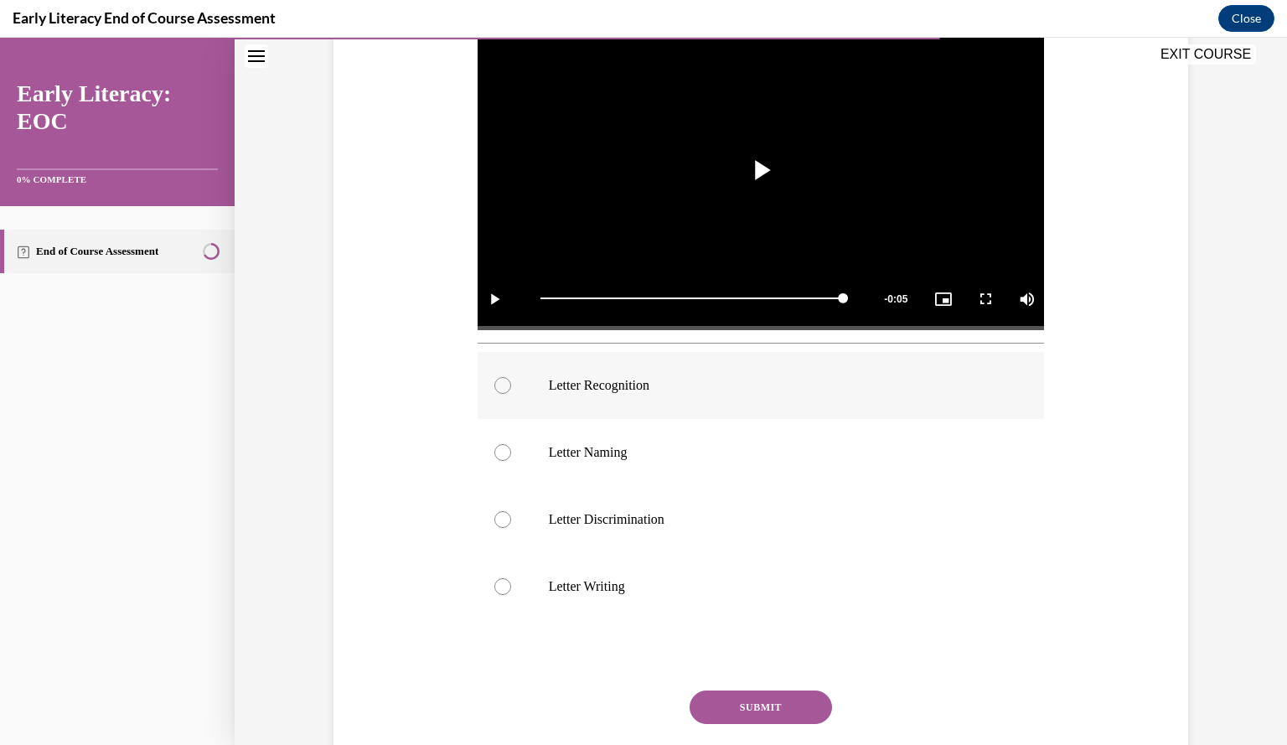
click at [587, 393] on div at bounding box center [761, 385] width 567 height 67
click at [758, 708] on button "SUBMIT" at bounding box center [761, 708] width 142 height 34
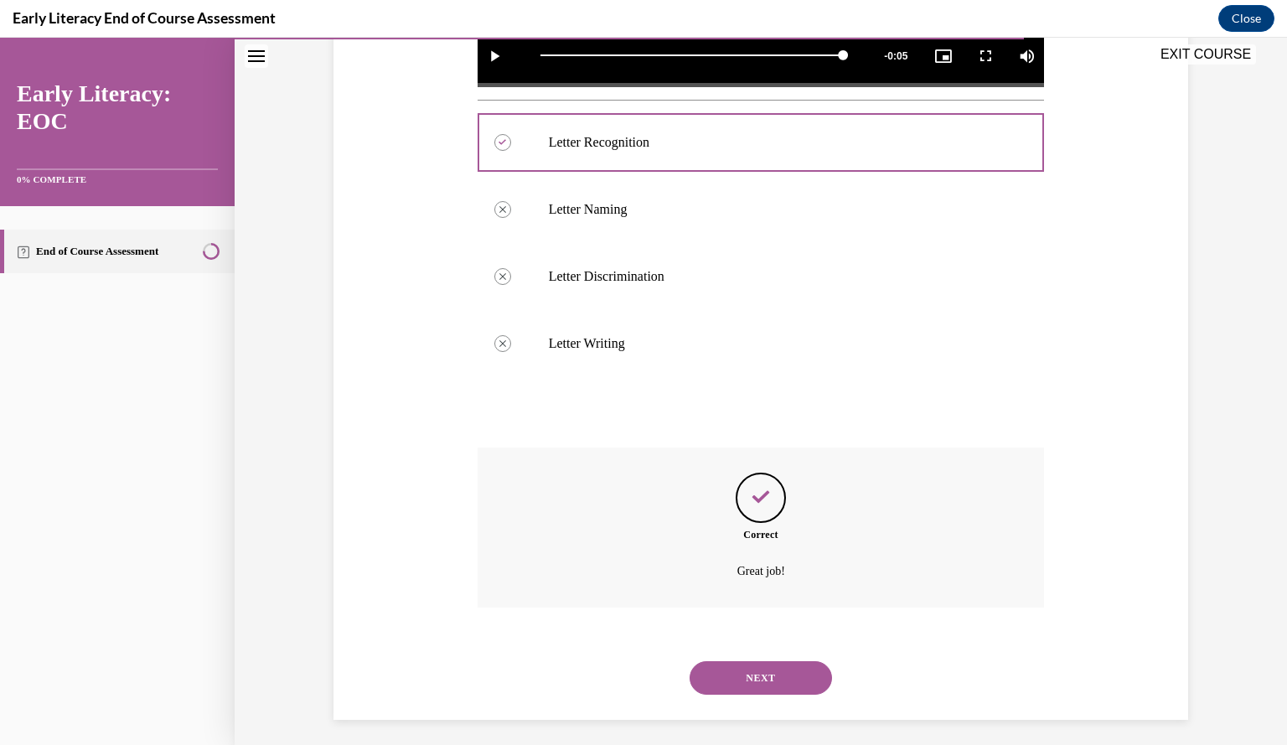
scroll to position [613, 0]
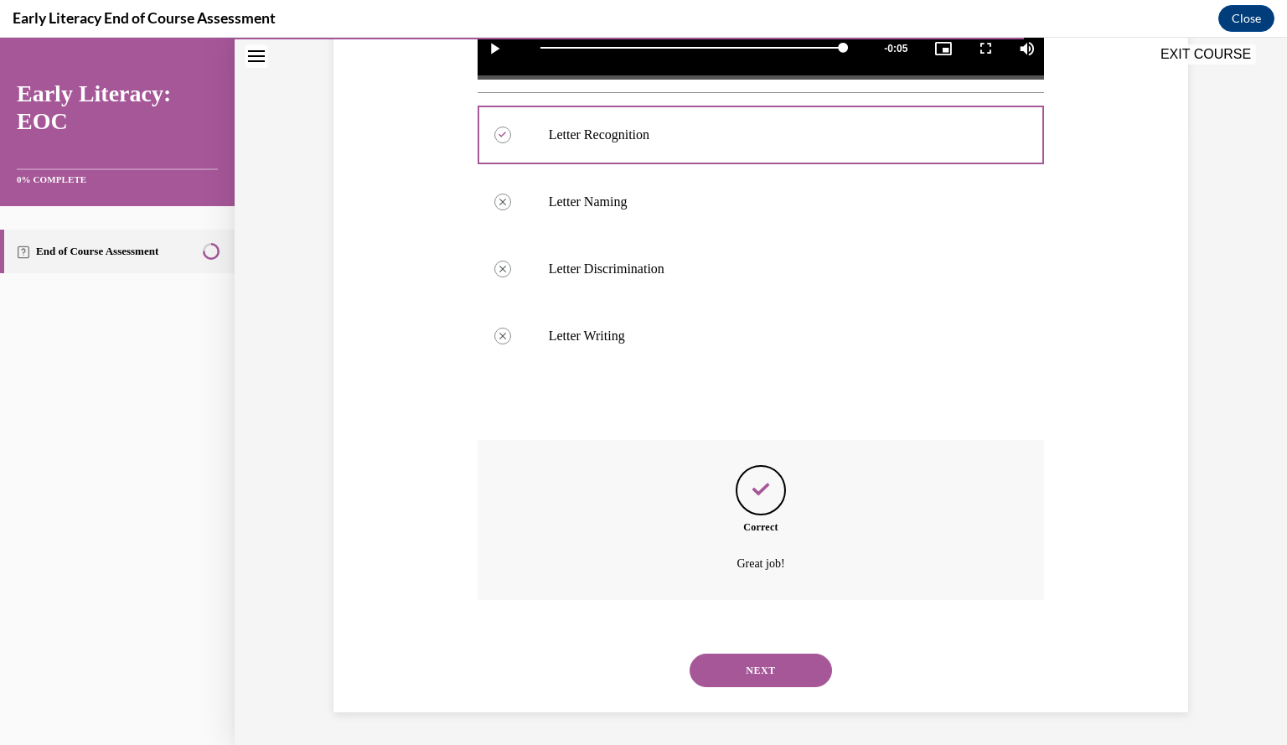
click at [763, 678] on button "NEXT" at bounding box center [761, 671] width 142 height 34
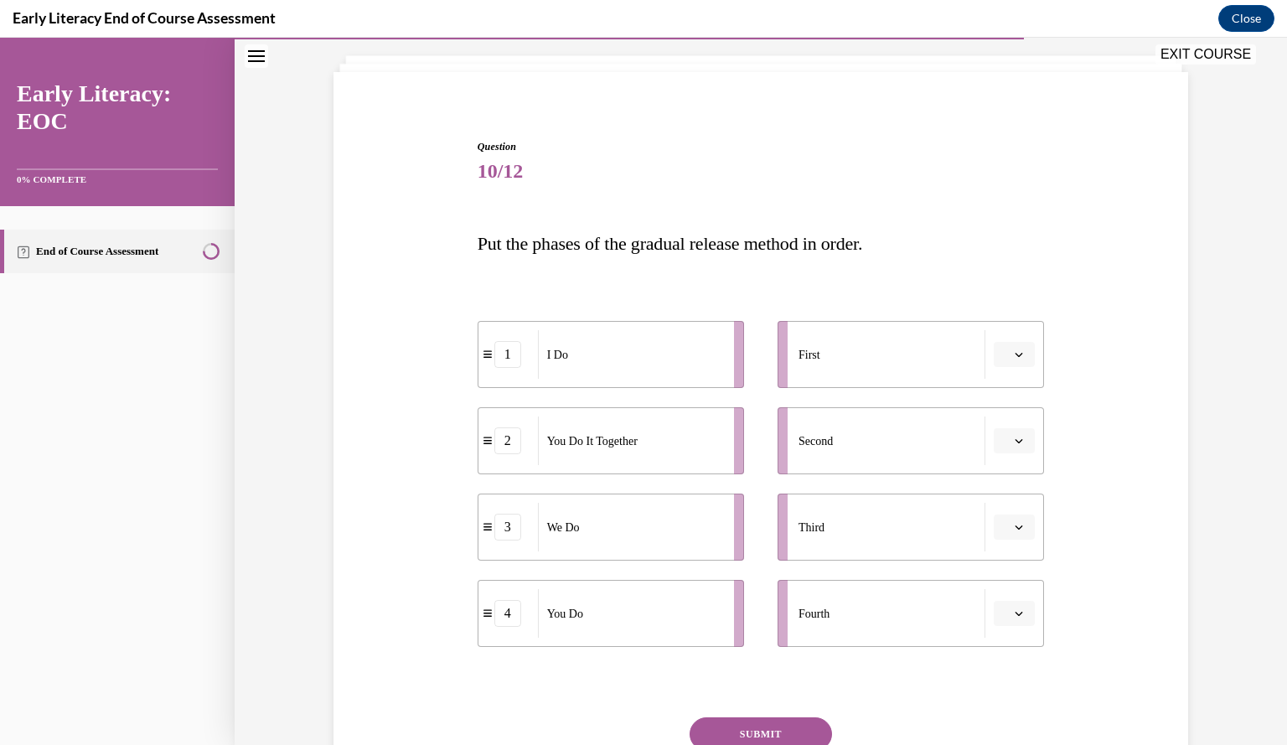
scroll to position [95, 0]
click at [1013, 358] on span "button" at bounding box center [1019, 354] width 12 height 12
click at [1010, 421] on div "1" at bounding box center [1006, 424] width 41 height 34
click at [1005, 522] on button "button" at bounding box center [1014, 526] width 41 height 25
click at [1008, 655] on div "3" at bounding box center [1006, 664] width 41 height 34
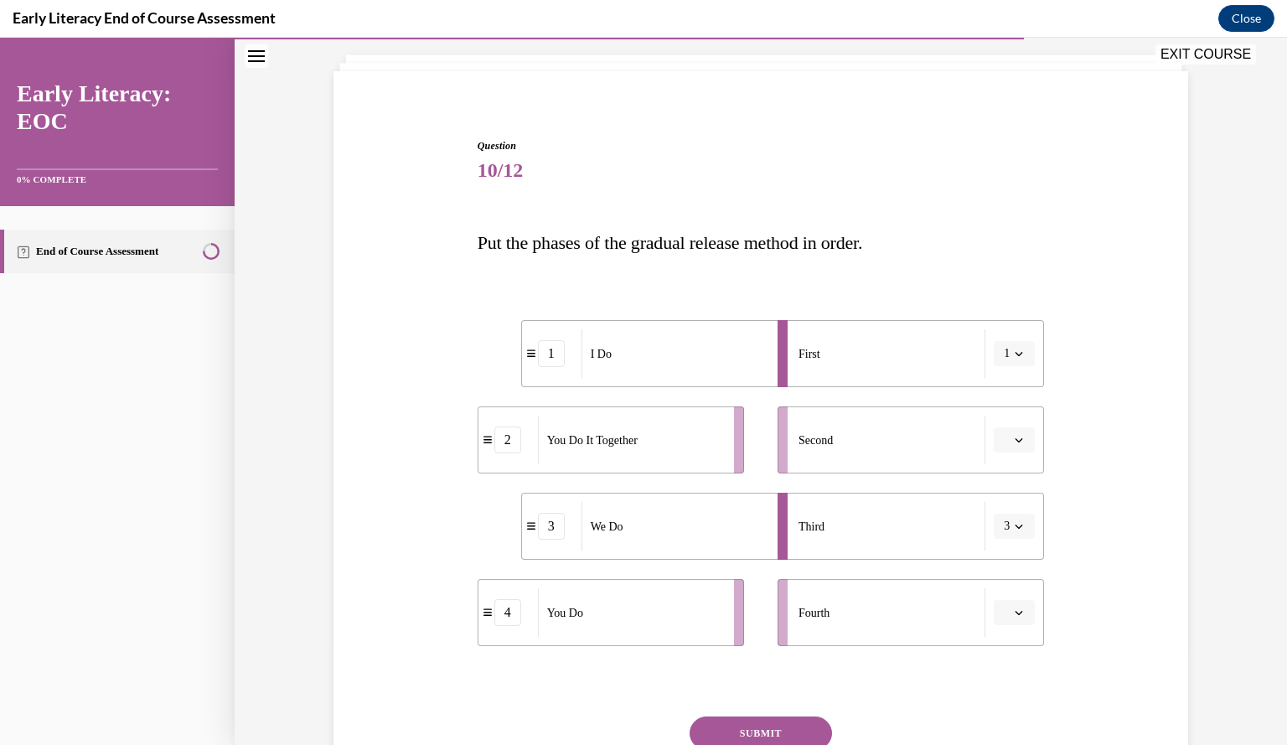
click at [1015, 443] on icon "button" at bounding box center [1019, 440] width 8 height 8
click at [1017, 562] on div "3" at bounding box center [1006, 578] width 41 height 34
click at [1012, 516] on button "button" at bounding box center [1014, 526] width 41 height 25
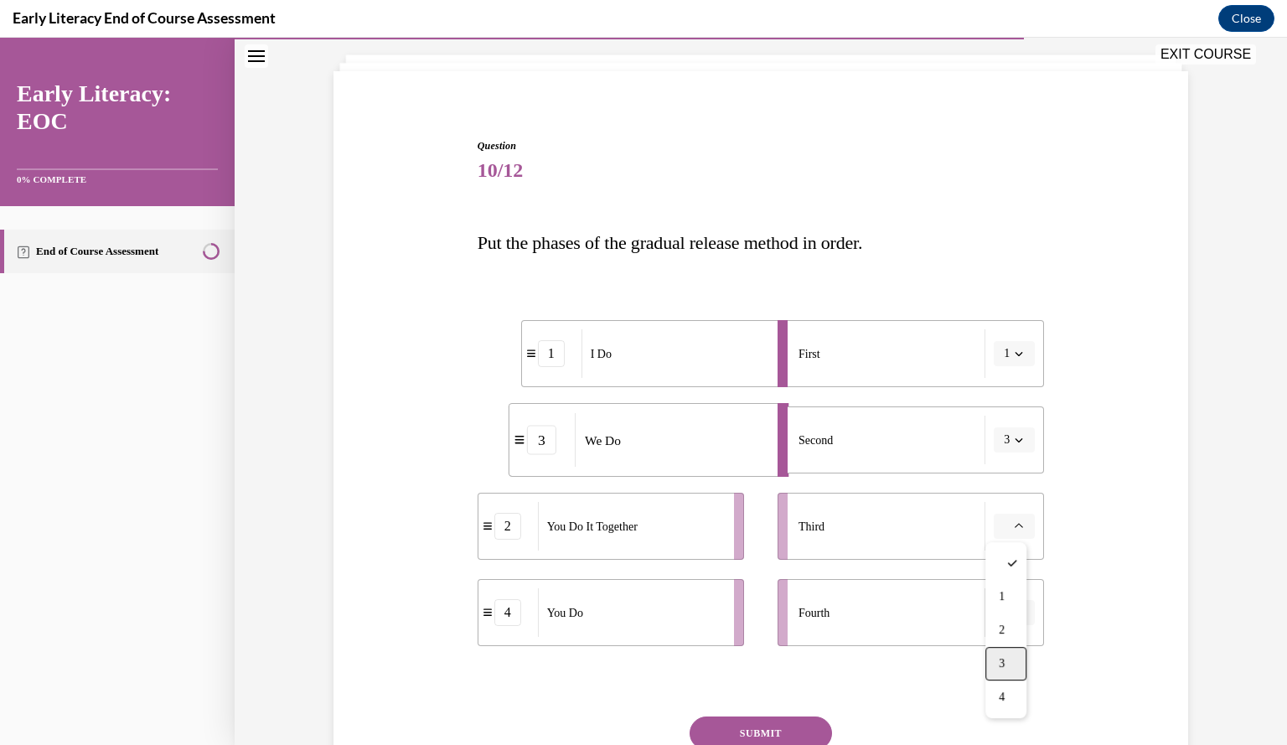
click at [1009, 674] on div "3" at bounding box center [1006, 664] width 41 height 34
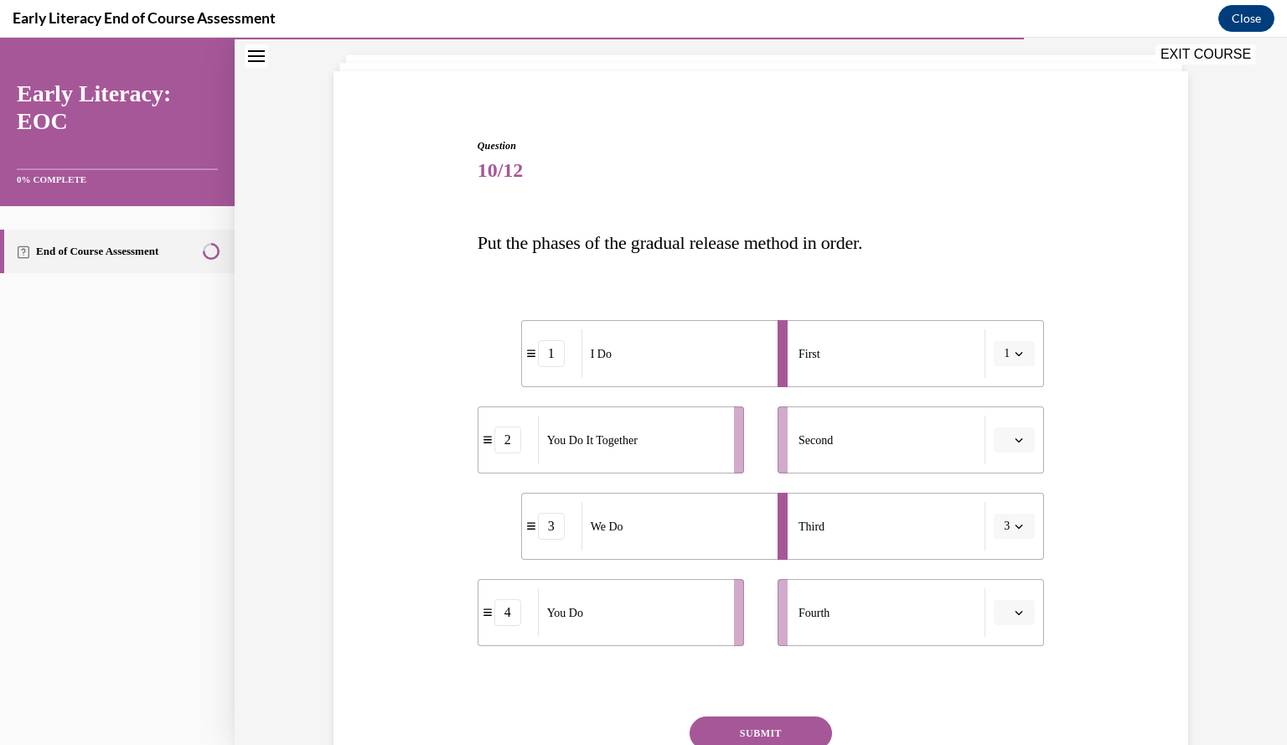
click at [1001, 537] on button "3" at bounding box center [1014, 526] width 41 height 25
click at [1009, 629] on div "2" at bounding box center [1002, 630] width 41 height 34
click at [1004, 446] on span "Please select an option" at bounding box center [1007, 440] width 6 height 17
click at [1018, 571] on div "3" at bounding box center [1006, 578] width 41 height 34
click at [1013, 607] on span "button" at bounding box center [1019, 613] width 12 height 12
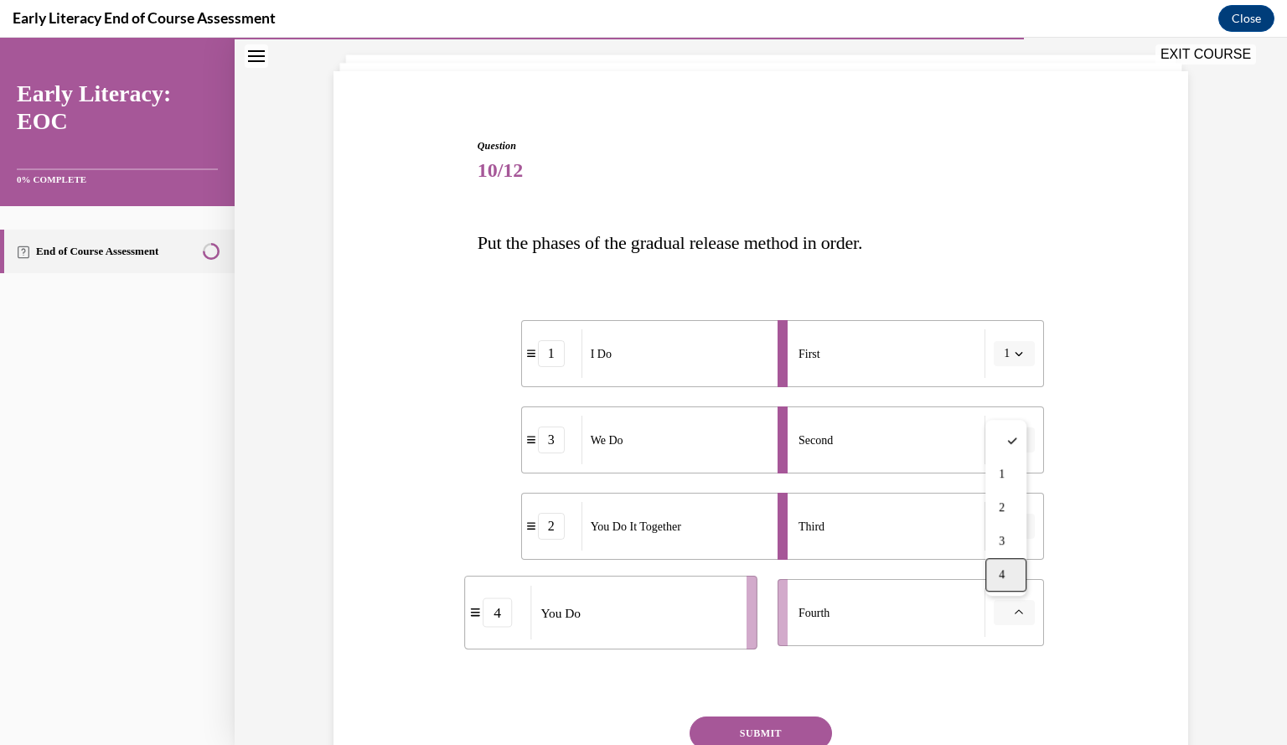
click at [1007, 578] on div "4" at bounding box center [1006, 575] width 41 height 34
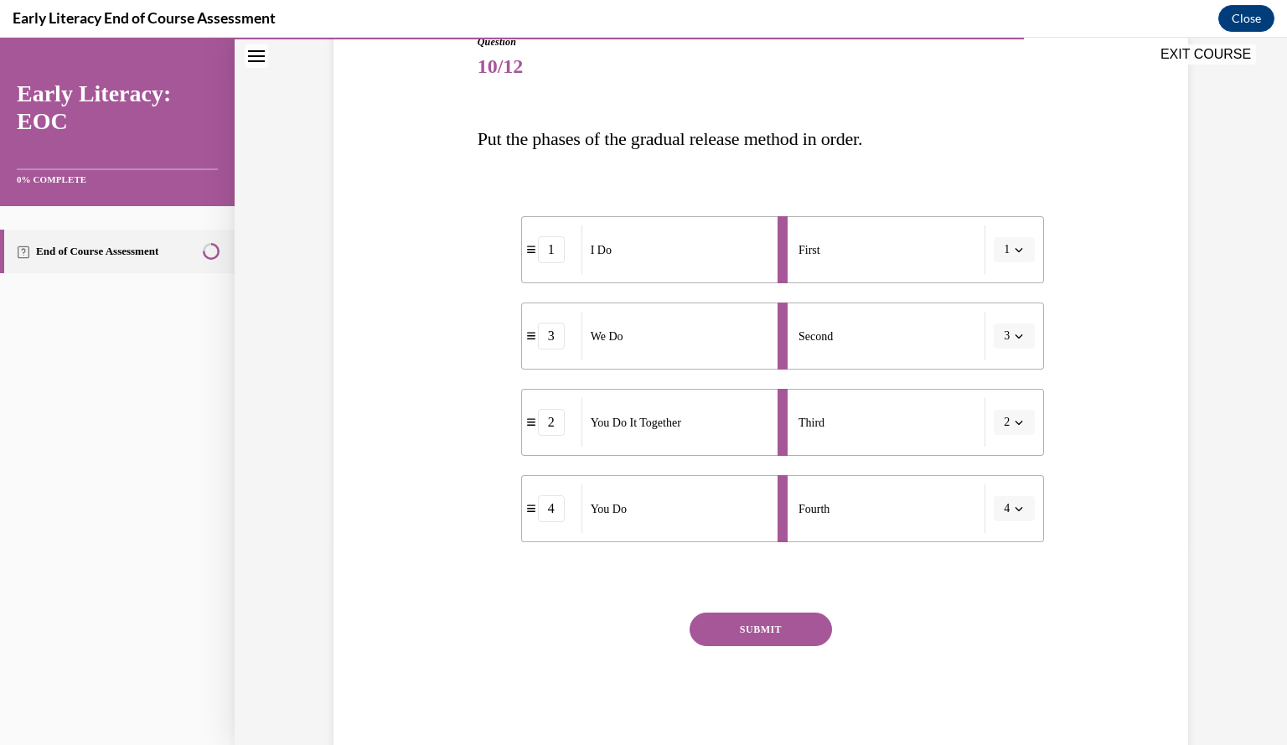
click at [748, 638] on button "SUBMIT" at bounding box center [761, 630] width 142 height 34
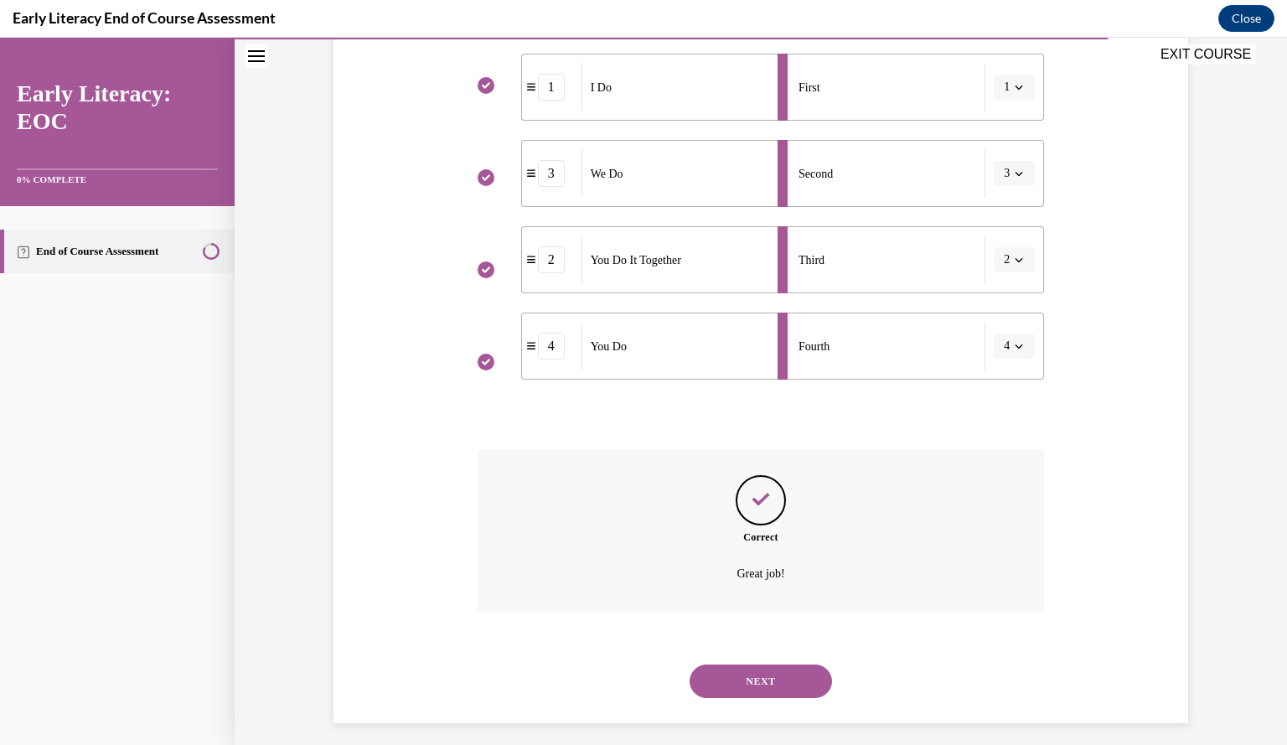
scroll to position [372, 0]
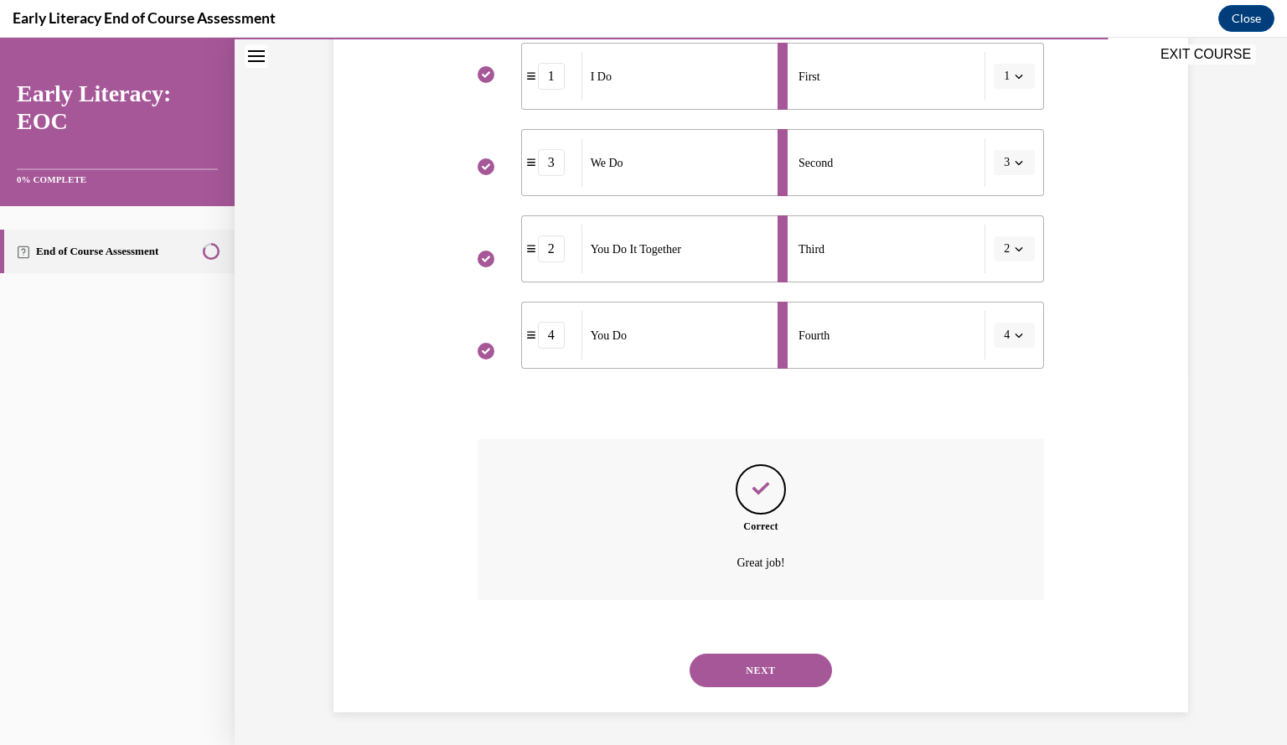
click at [756, 680] on button "NEXT" at bounding box center [761, 671] width 142 height 34
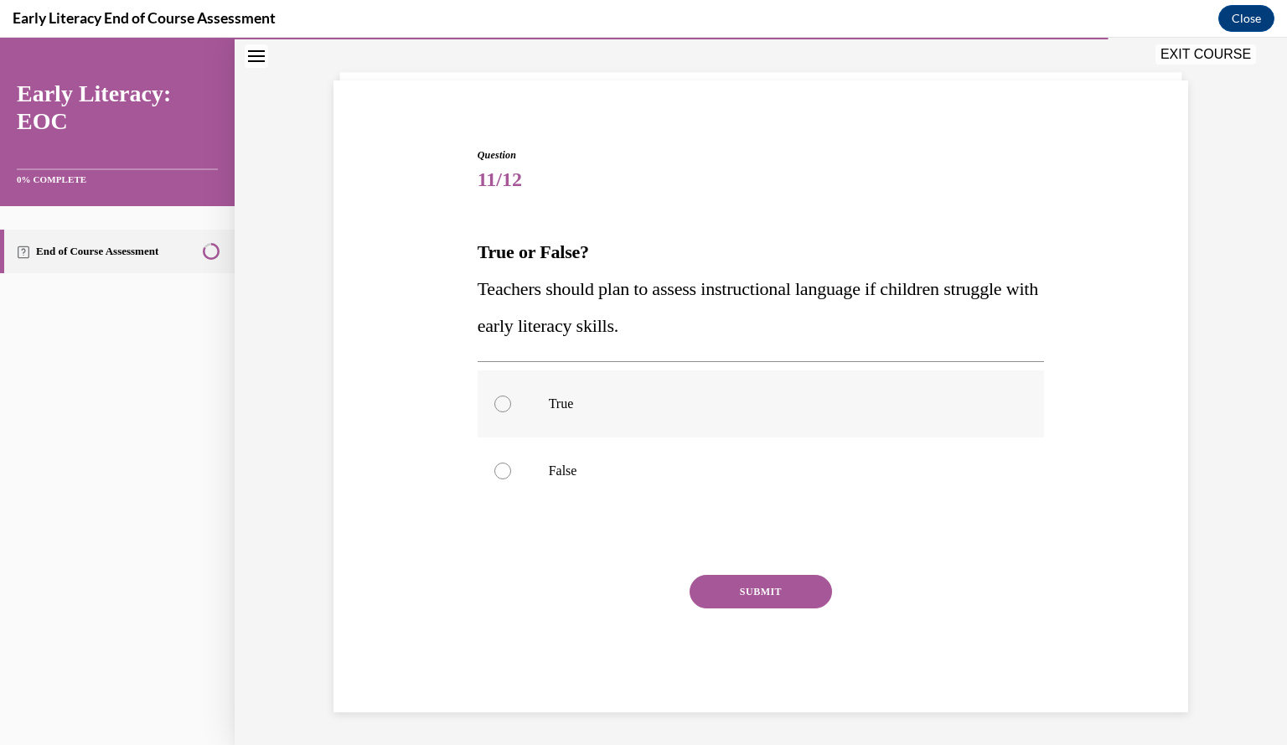
click at [574, 392] on div at bounding box center [761, 403] width 567 height 67
click at [744, 586] on button "SUBMIT" at bounding box center [761, 592] width 142 height 34
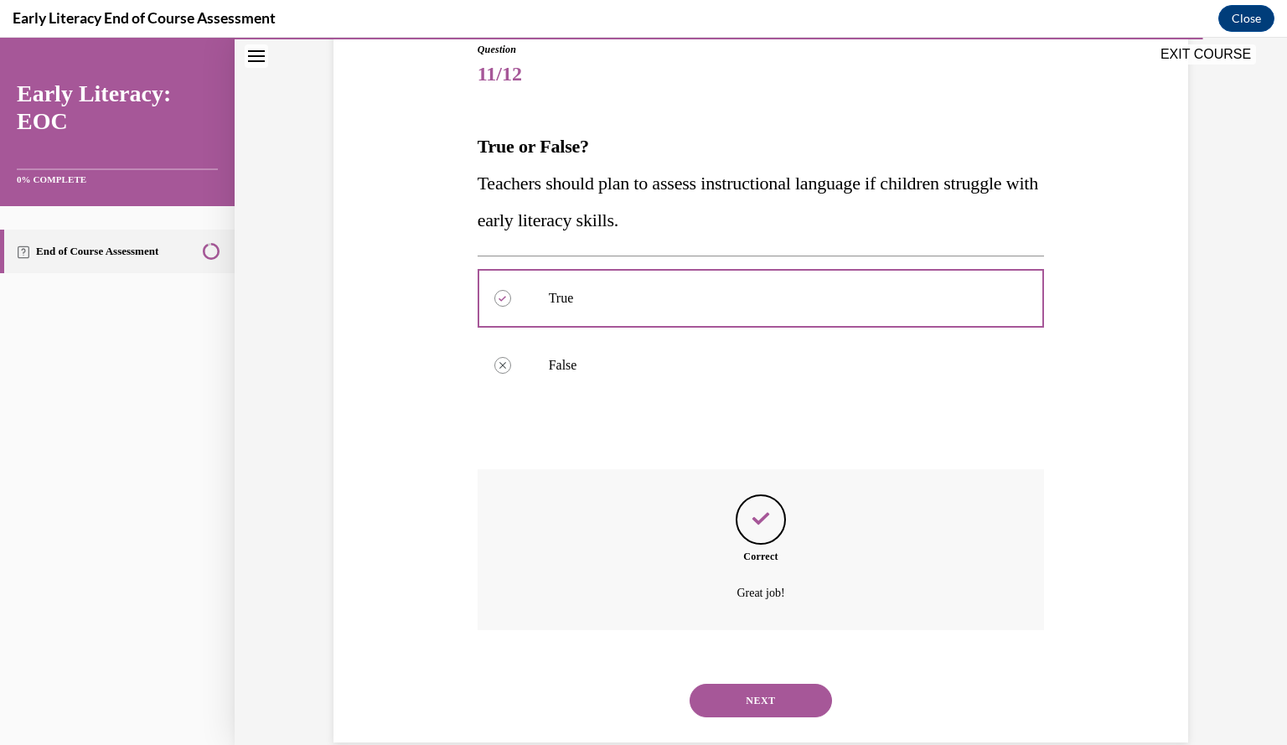
scroll to position [221, 0]
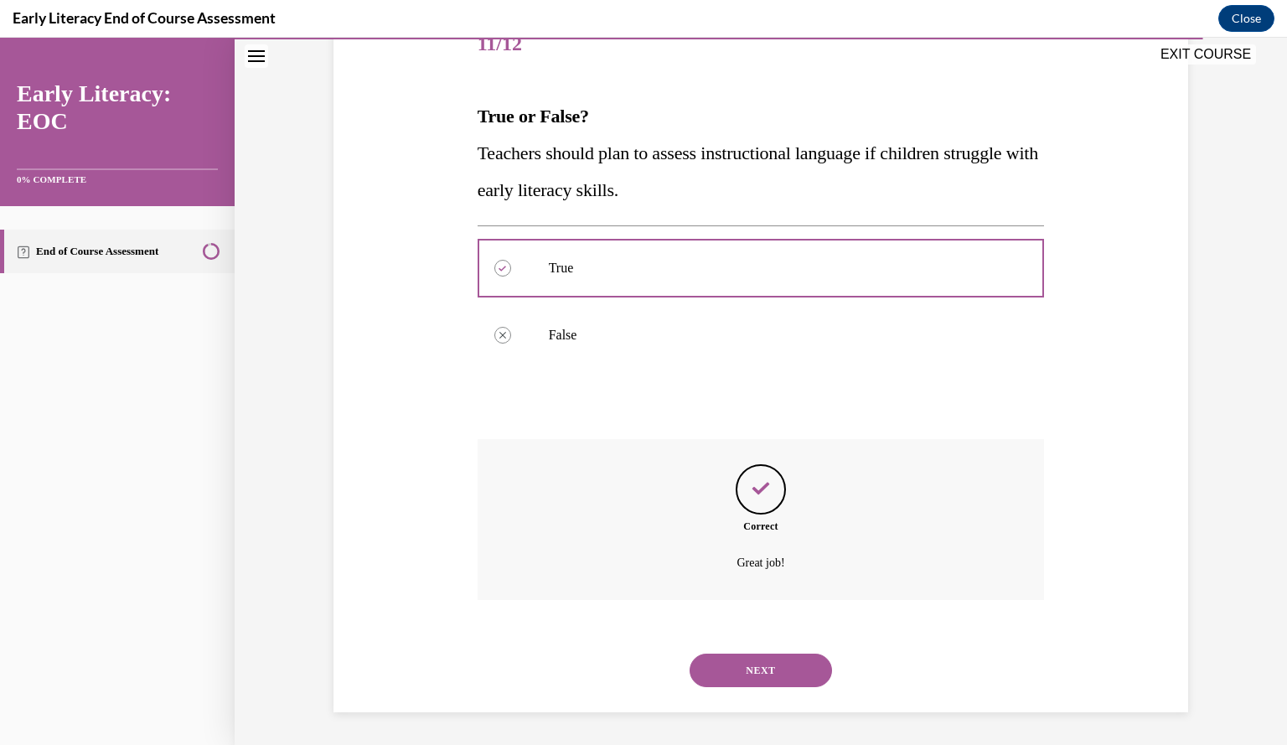
click at [763, 657] on button "NEXT" at bounding box center [761, 671] width 142 height 34
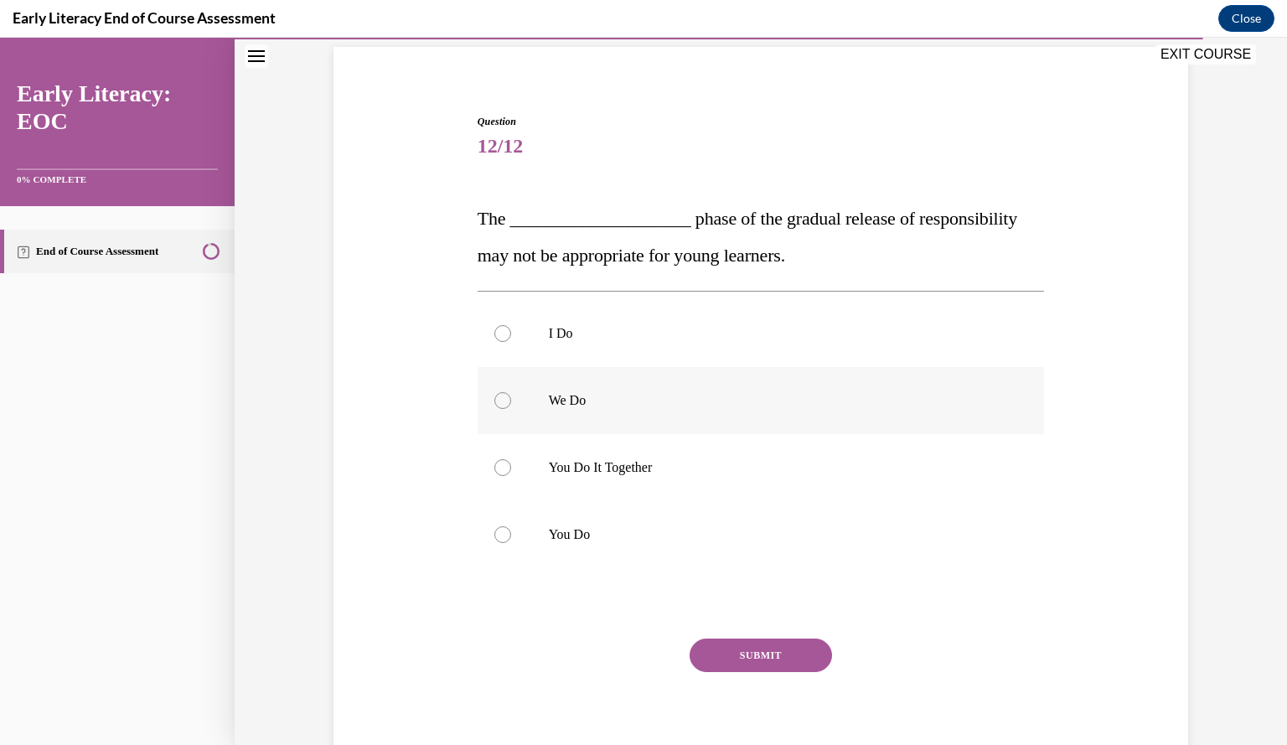
scroll to position [119, 0]
click at [552, 465] on p "You Do It Together" at bounding box center [776, 467] width 454 height 17
click at [722, 644] on button "SUBMIT" at bounding box center [761, 656] width 142 height 34
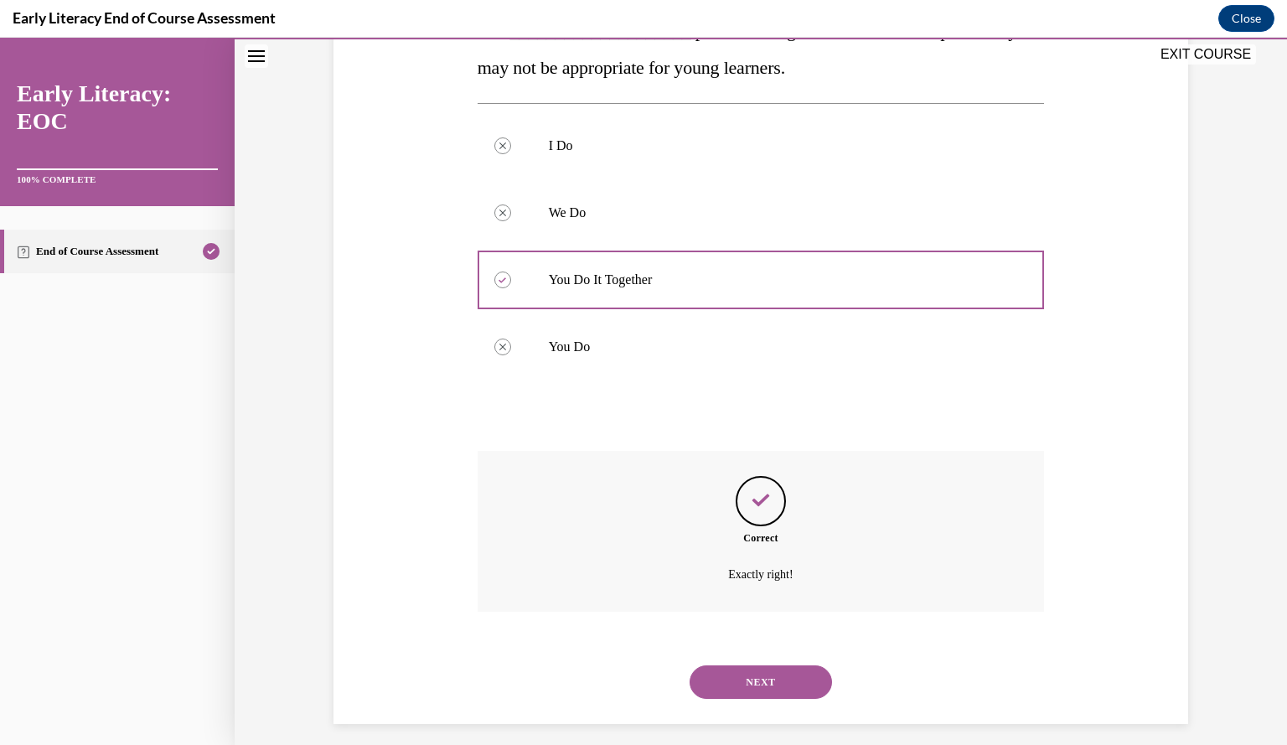
scroll to position [318, 0]
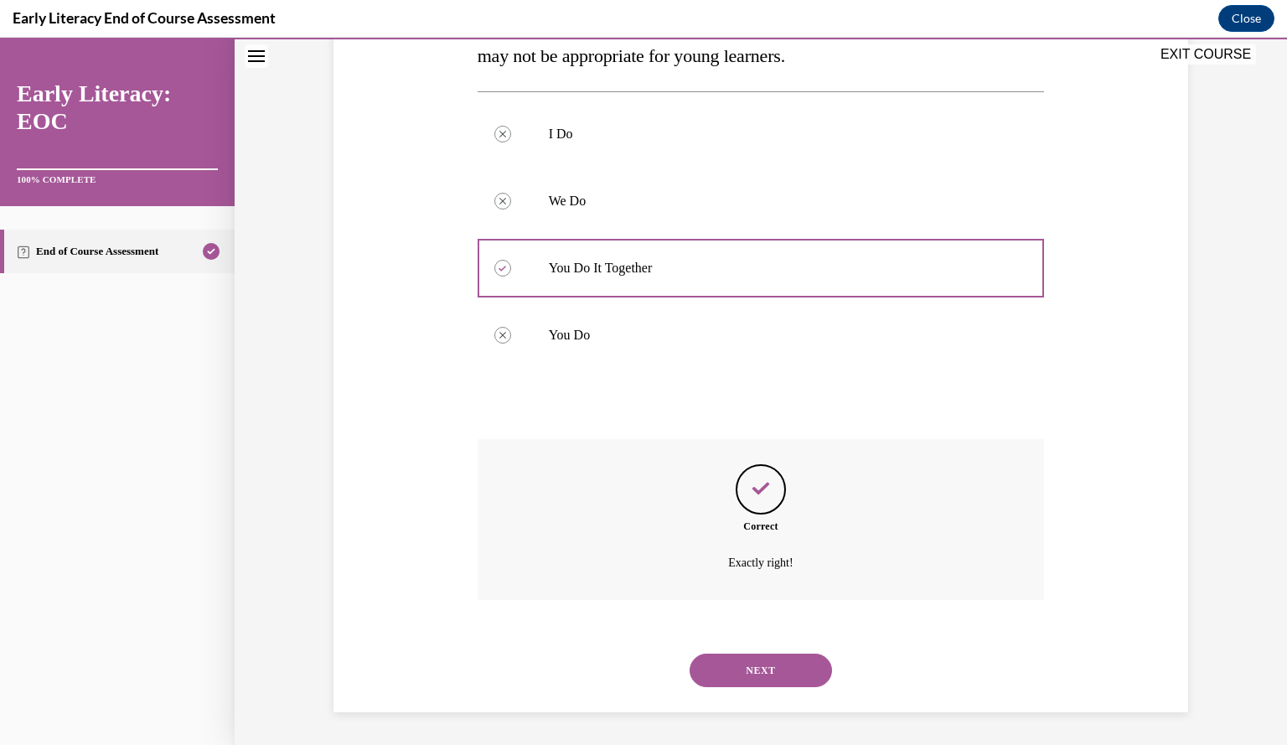
click at [737, 663] on button "NEXT" at bounding box center [761, 671] width 142 height 34
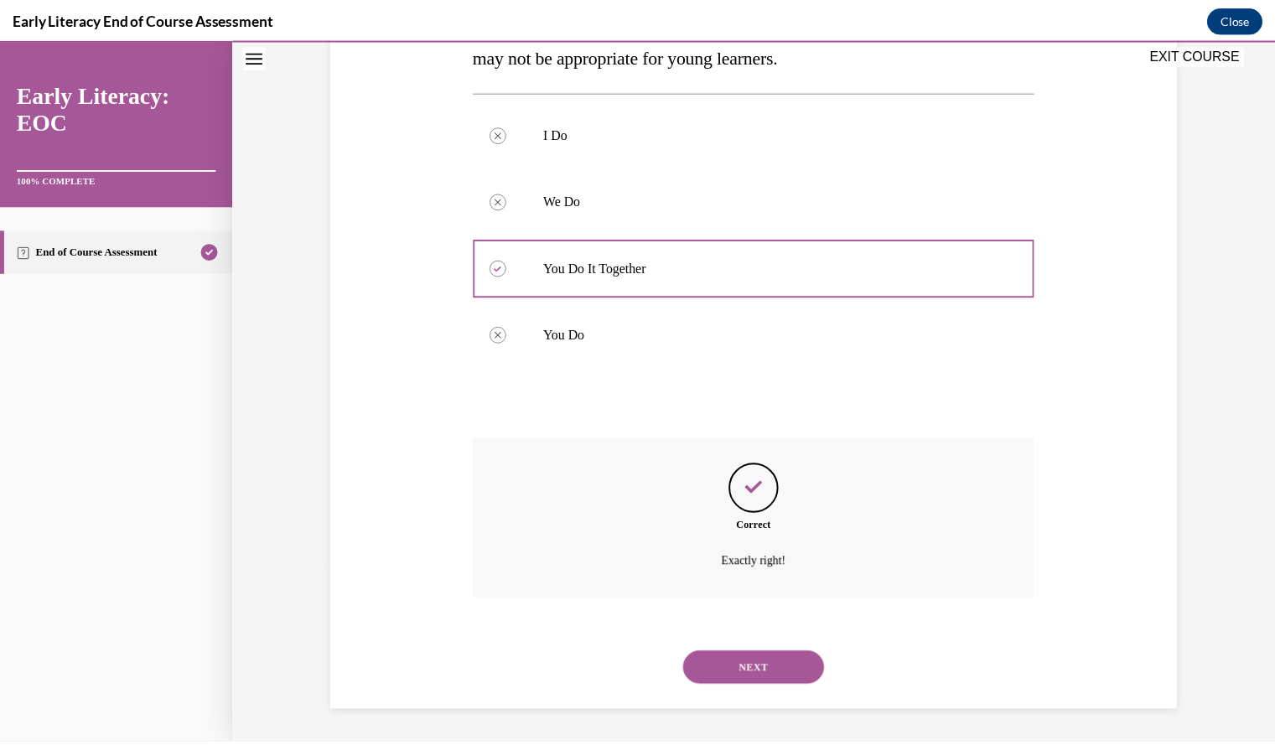
scroll to position [151, 0]
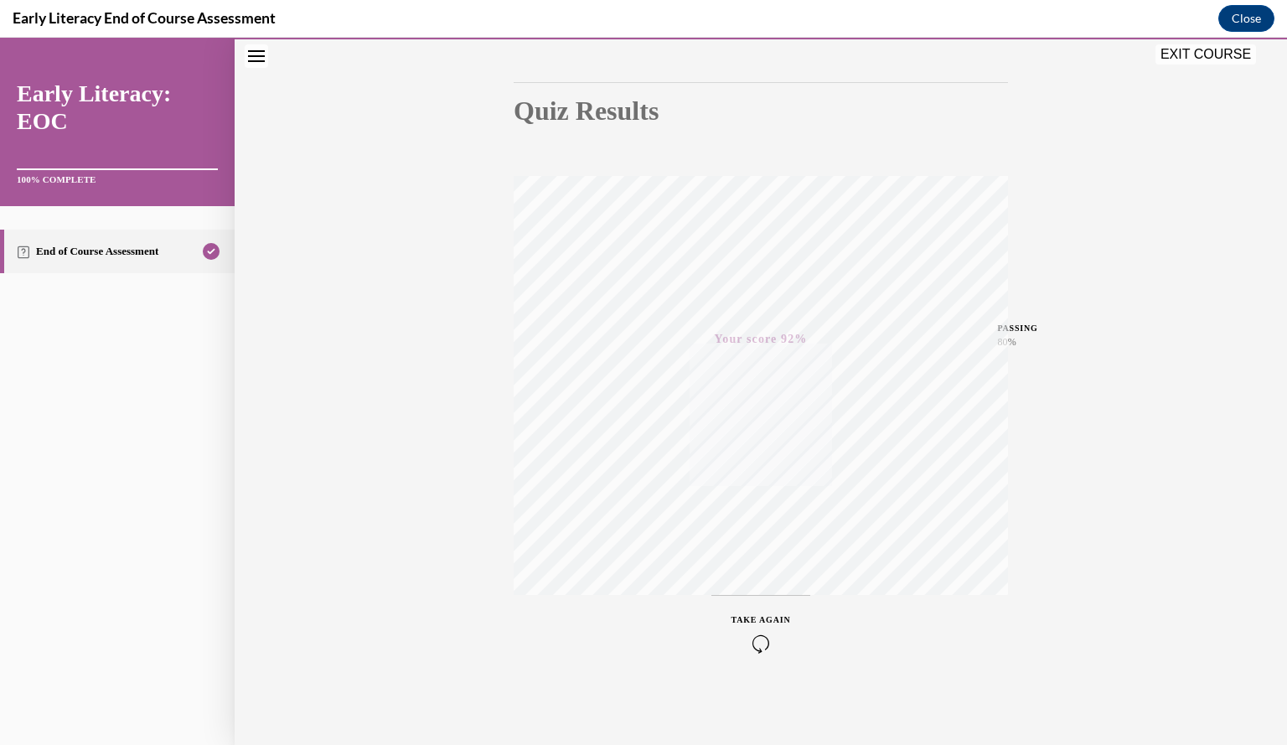
click at [1198, 56] on button "EXIT COURSE" at bounding box center [1206, 54] width 101 height 20
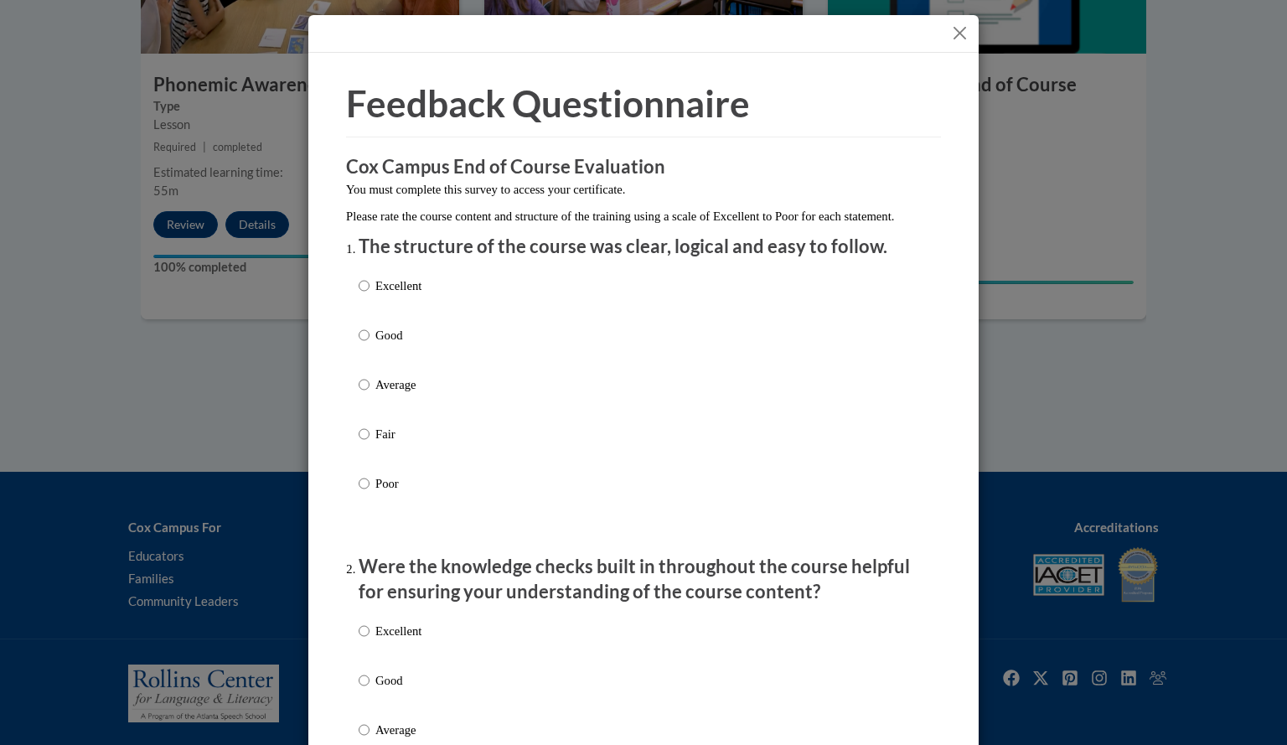
click at [960, 28] on button "Close" at bounding box center [960, 33] width 21 height 21
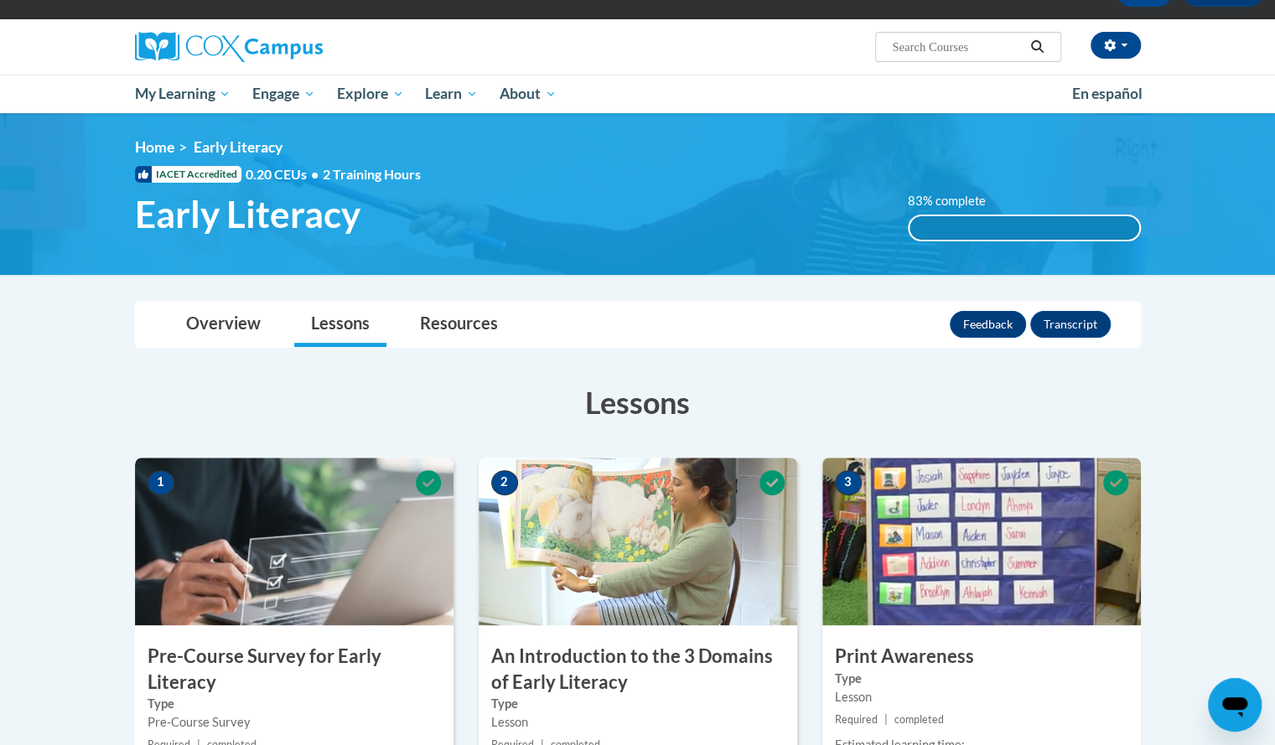
scroll to position [105, 0]
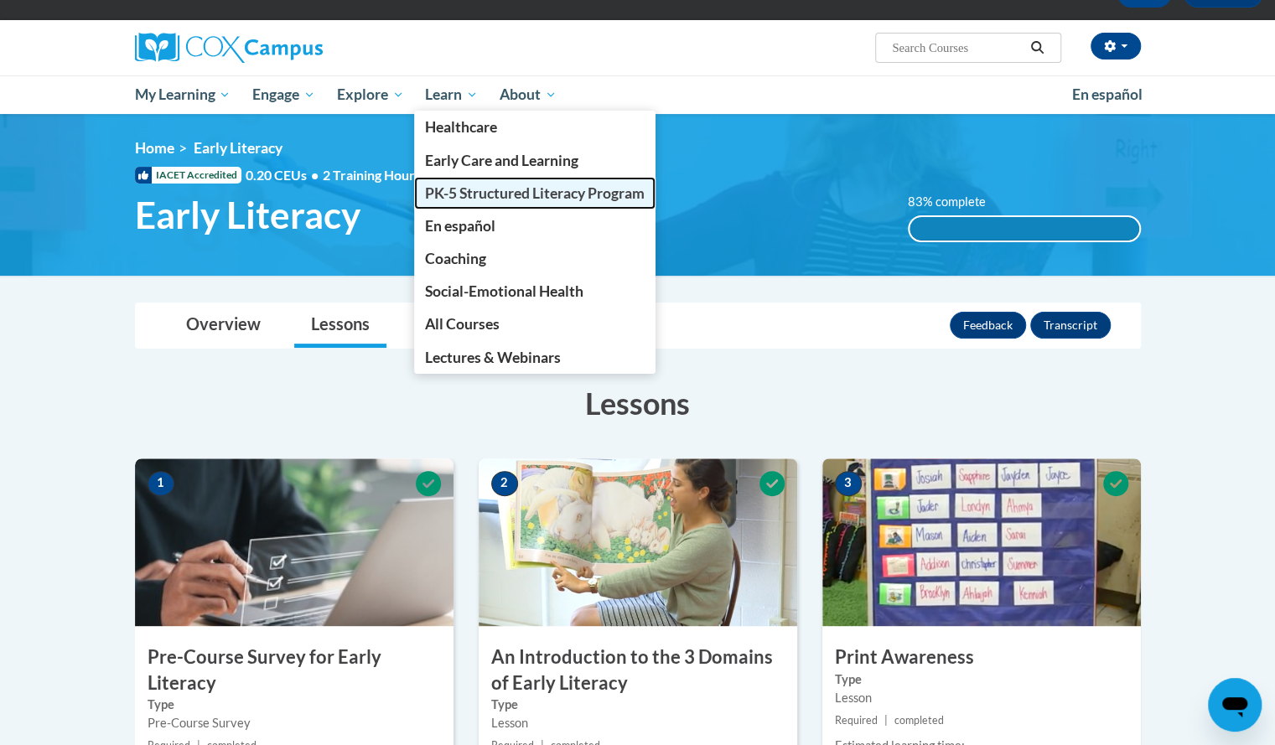
click at [498, 193] on span "PK-5 Structured Literacy Program" at bounding box center [535, 193] width 220 height 18
